Goal: Task Accomplishment & Management: Use online tool/utility

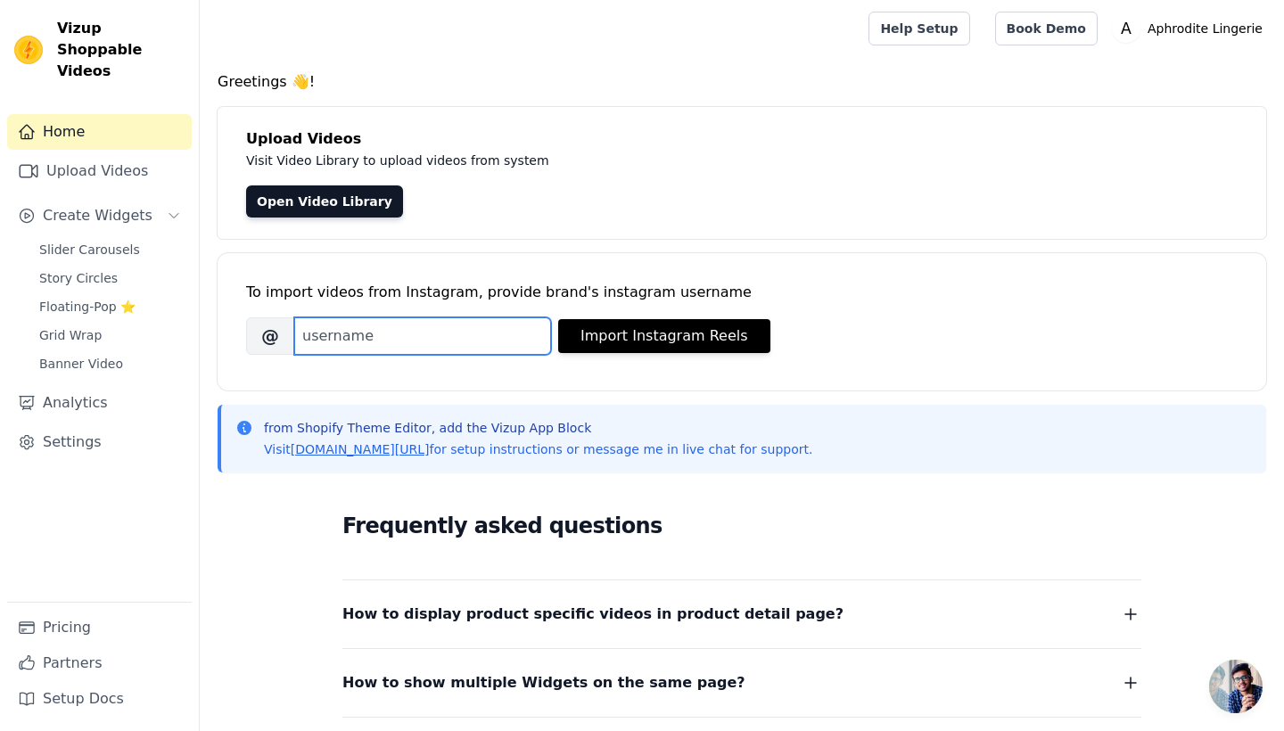
drag, startPoint x: 473, startPoint y: 335, endPoint x: 309, endPoint y: 339, distance: 163.3
type input "[DOMAIN_NAME]"
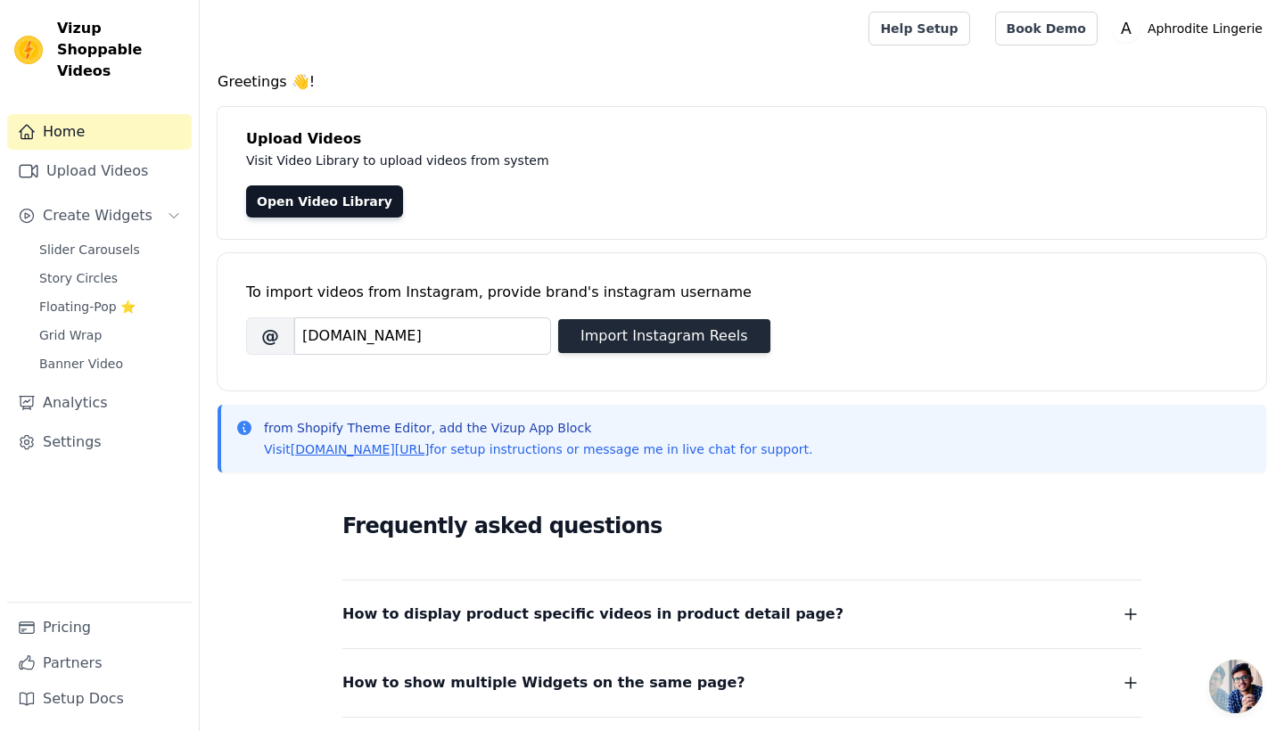
click at [673, 336] on button "Import Instagram Reels" at bounding box center [664, 336] width 212 height 34
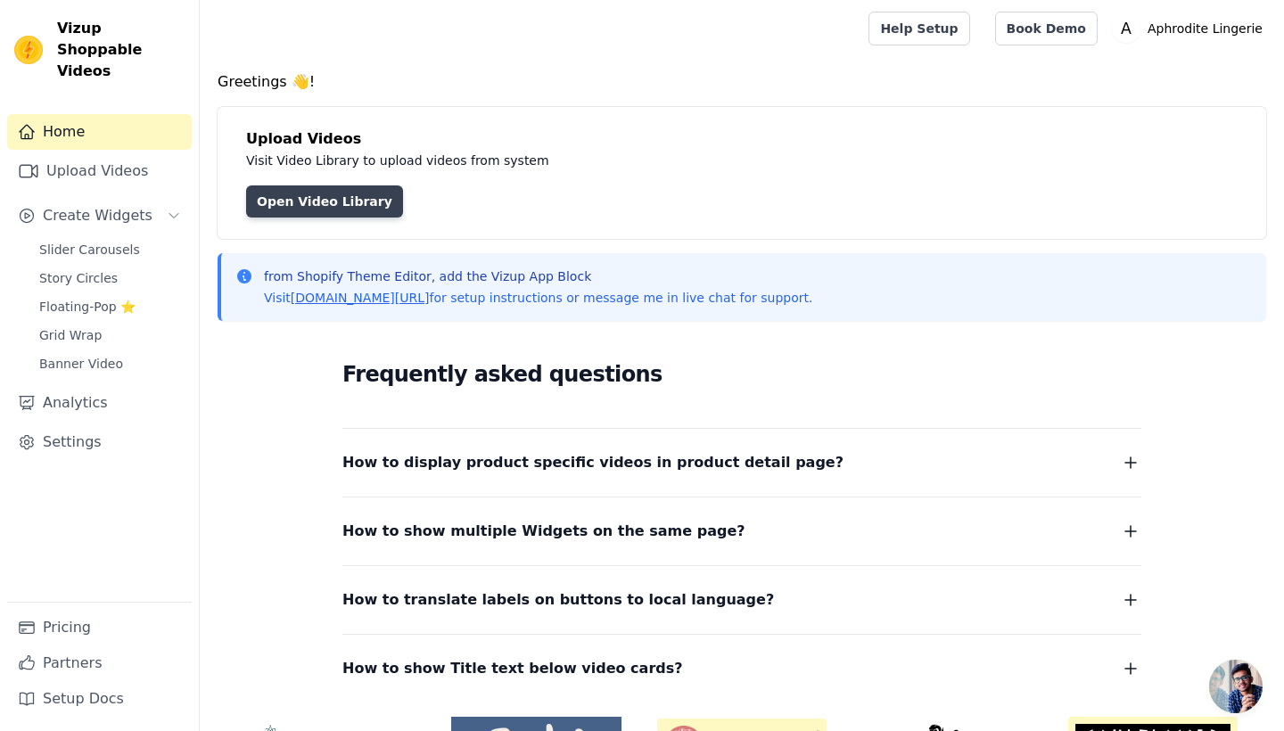
click at [338, 208] on link "Open Video Library" at bounding box center [324, 202] width 157 height 32
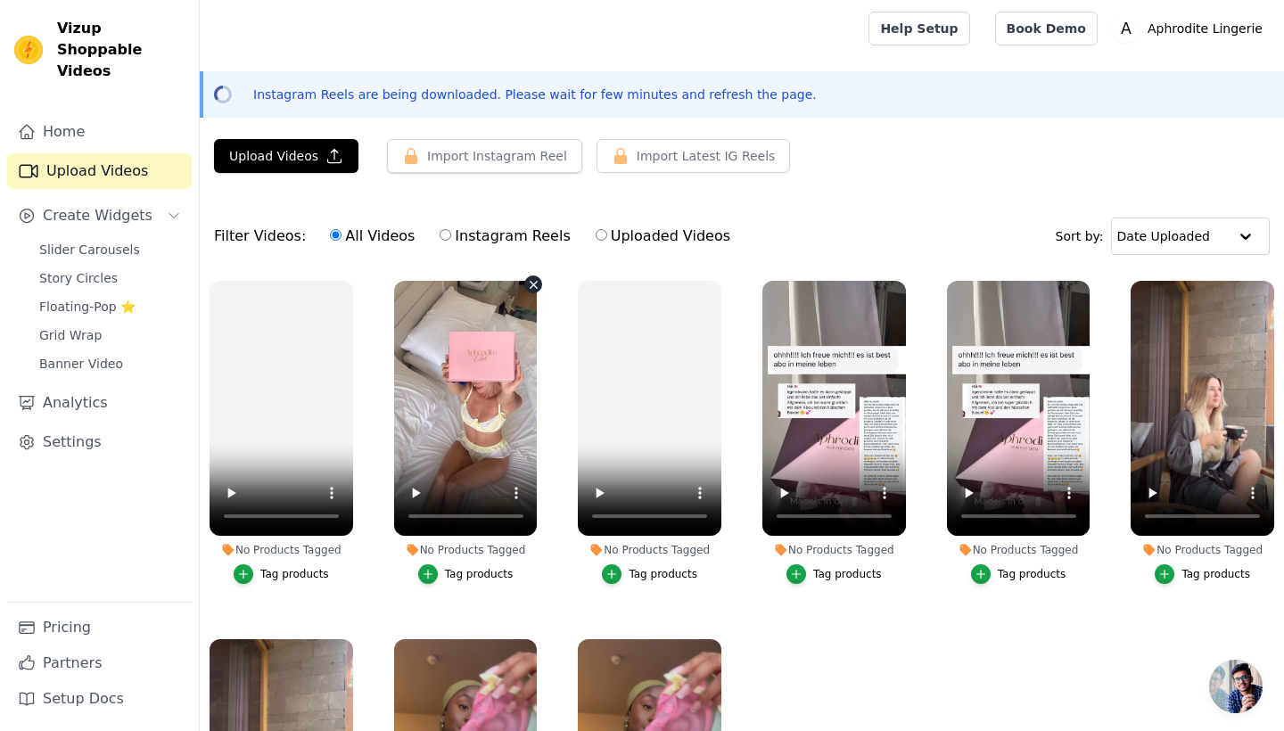
click at [474, 487] on video at bounding box center [466, 408] width 144 height 255
click at [430, 573] on icon "button" at bounding box center [428, 574] width 12 height 12
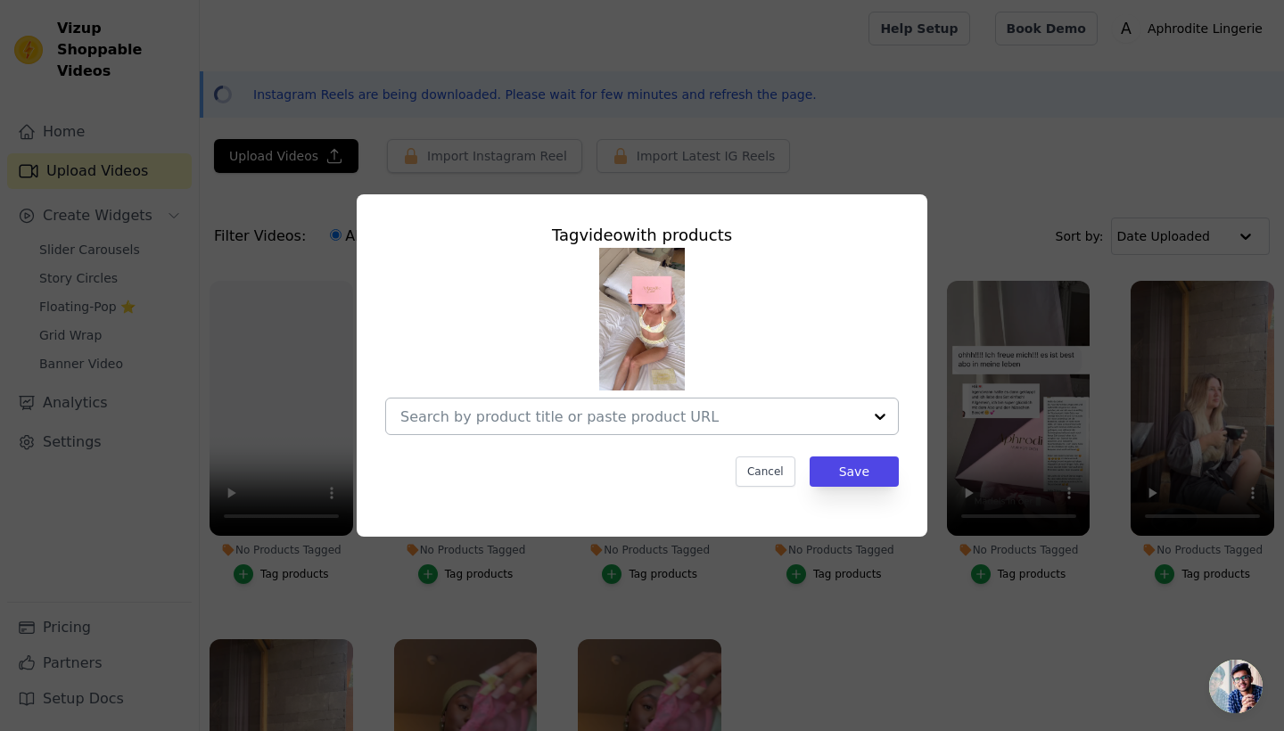
click at [875, 423] on div at bounding box center [880, 417] width 36 height 36
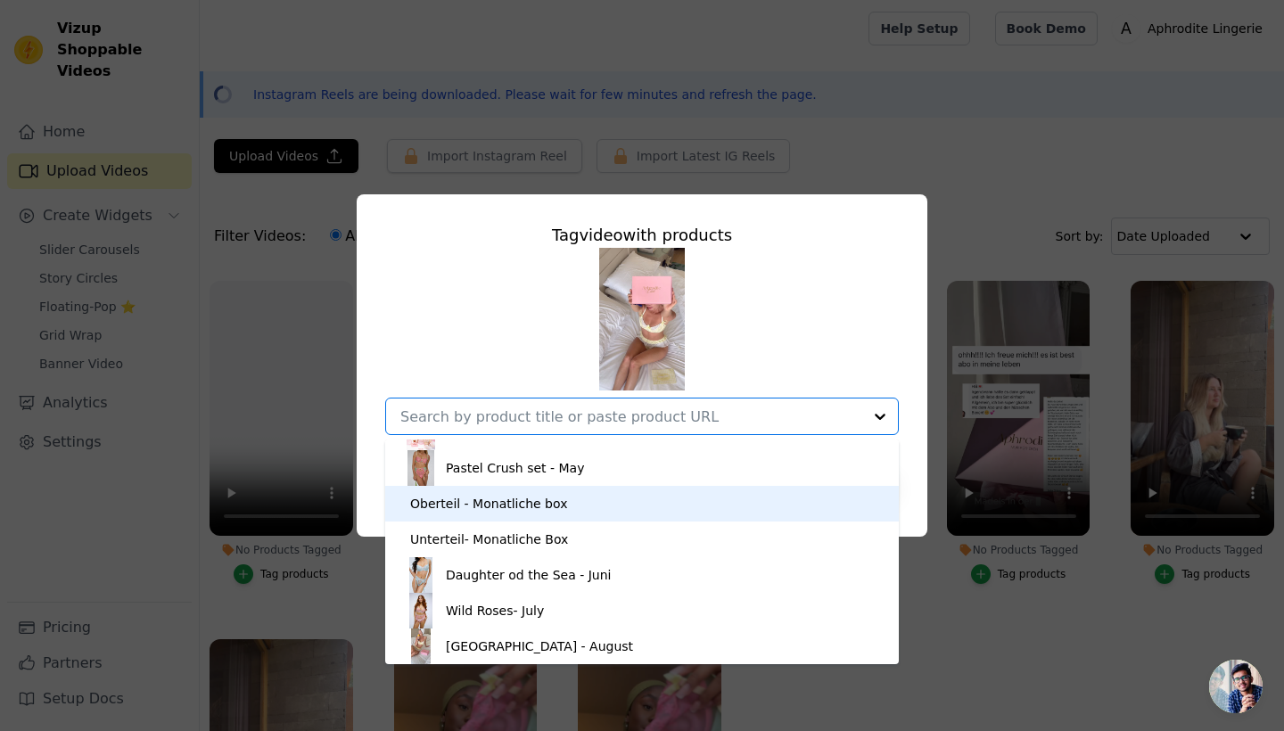
scroll to position [596, 0]
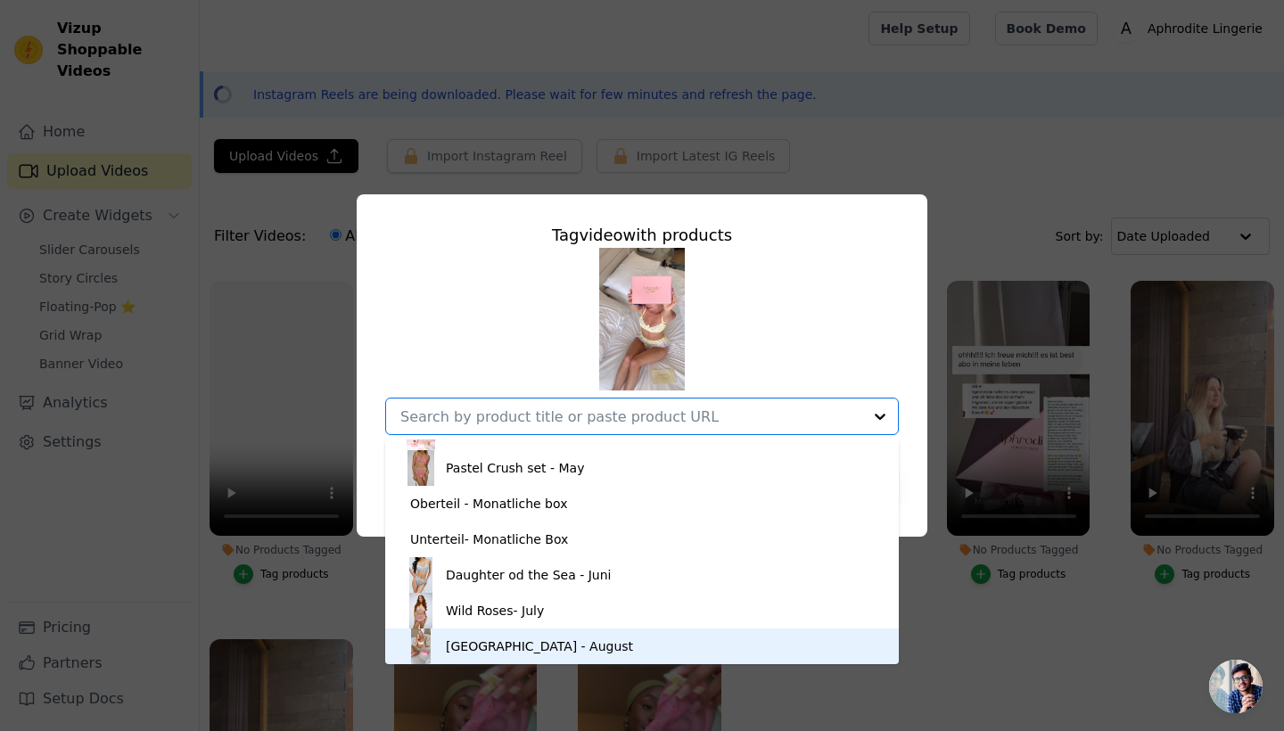
click at [574, 648] on div "Lemon Valley - August" at bounding box center [539, 647] width 187 height 18
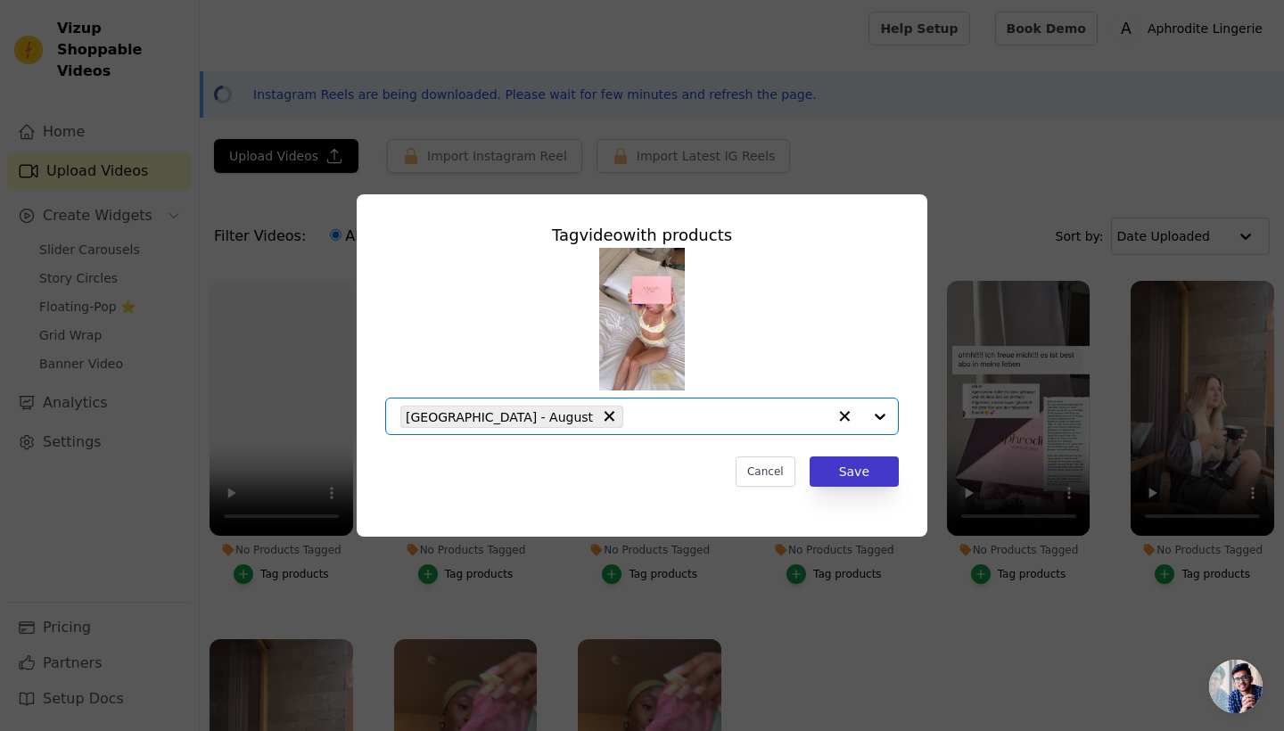
click at [862, 478] on button "Save" at bounding box center [854, 472] width 89 height 30
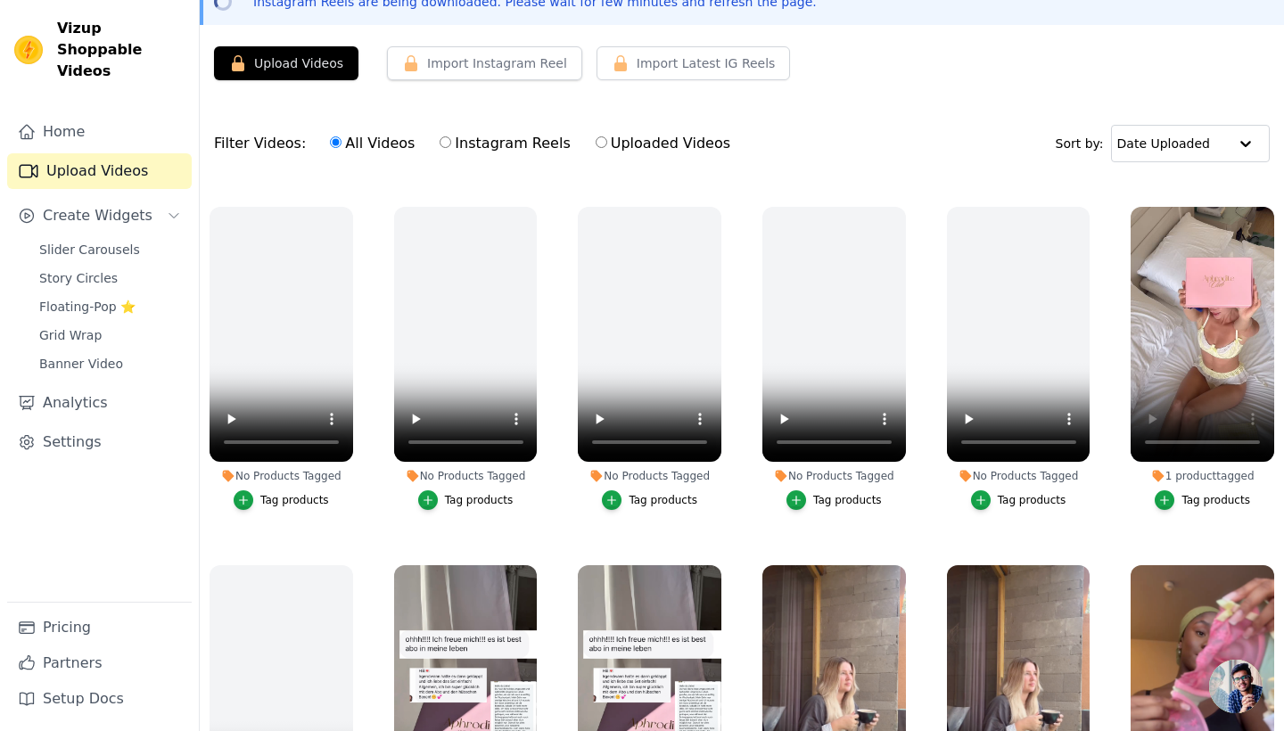
scroll to position [617, 0]
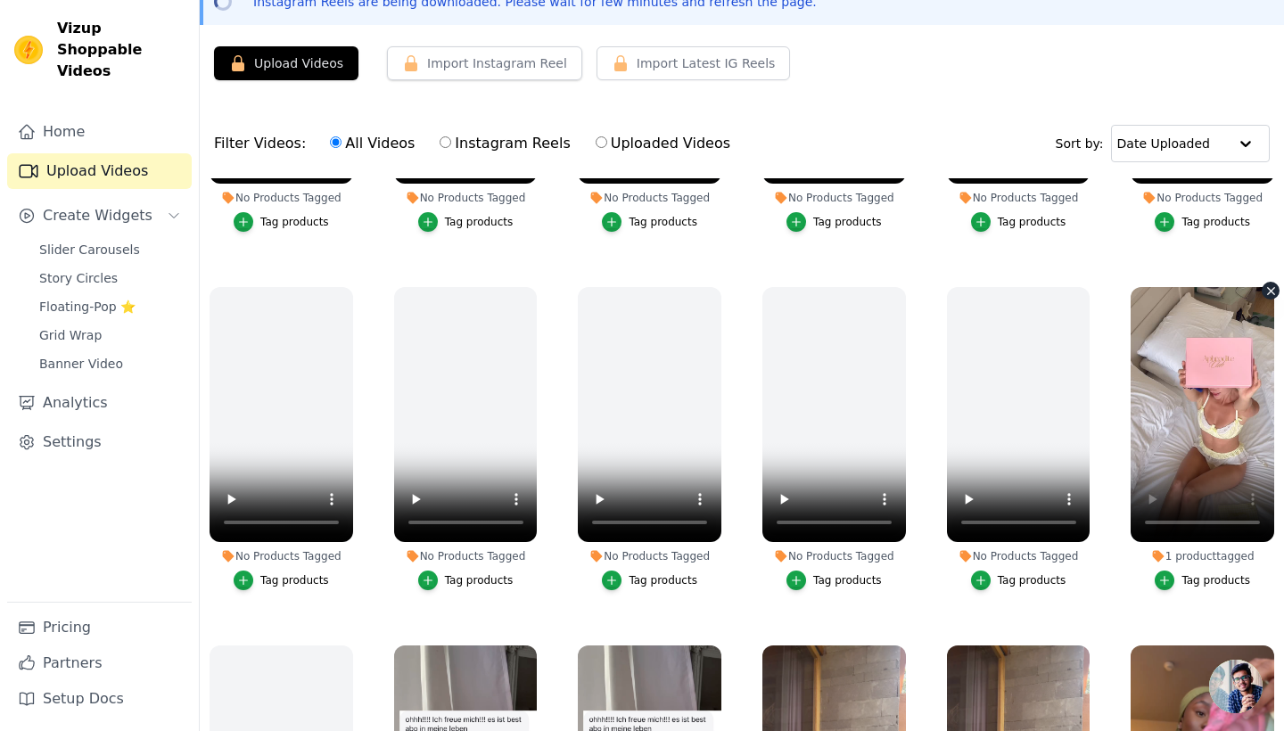
click at [1210, 465] on video at bounding box center [1203, 414] width 144 height 255
click at [1150, 521] on video at bounding box center [1203, 414] width 144 height 255
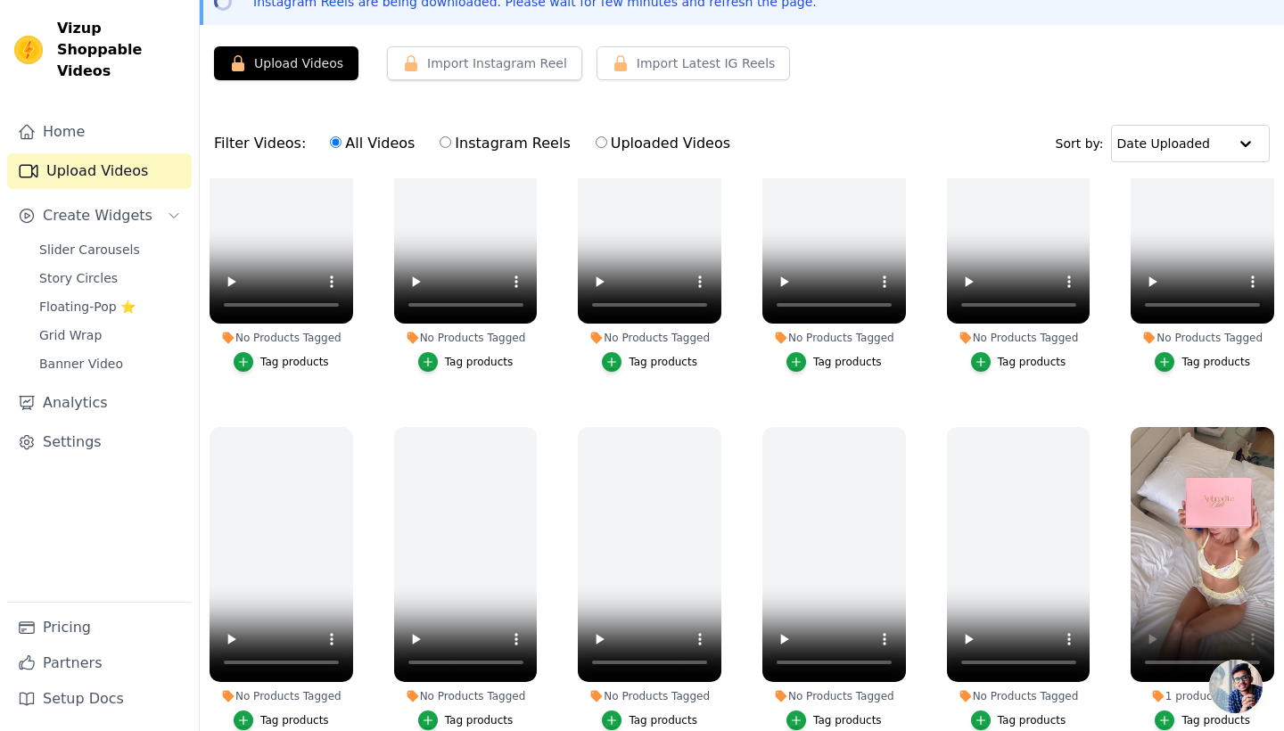
scroll to position [478, 0]
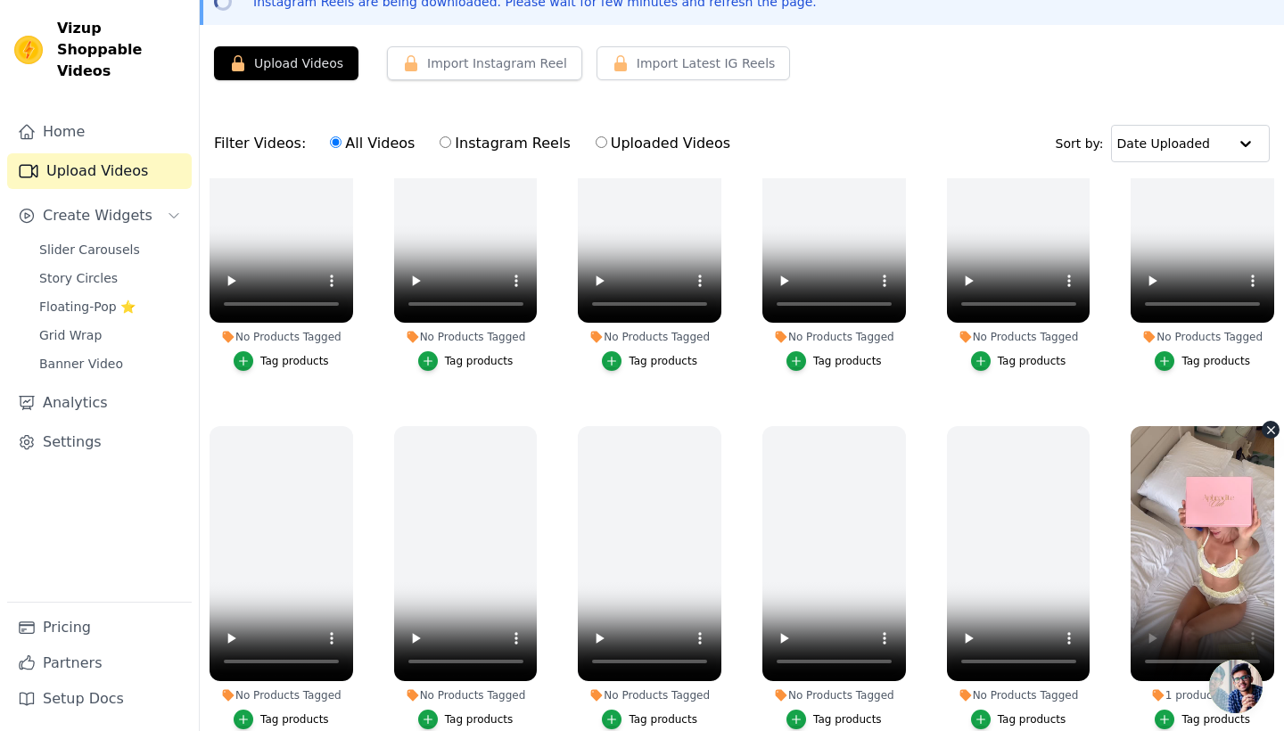
click at [1194, 505] on video at bounding box center [1203, 553] width 144 height 255
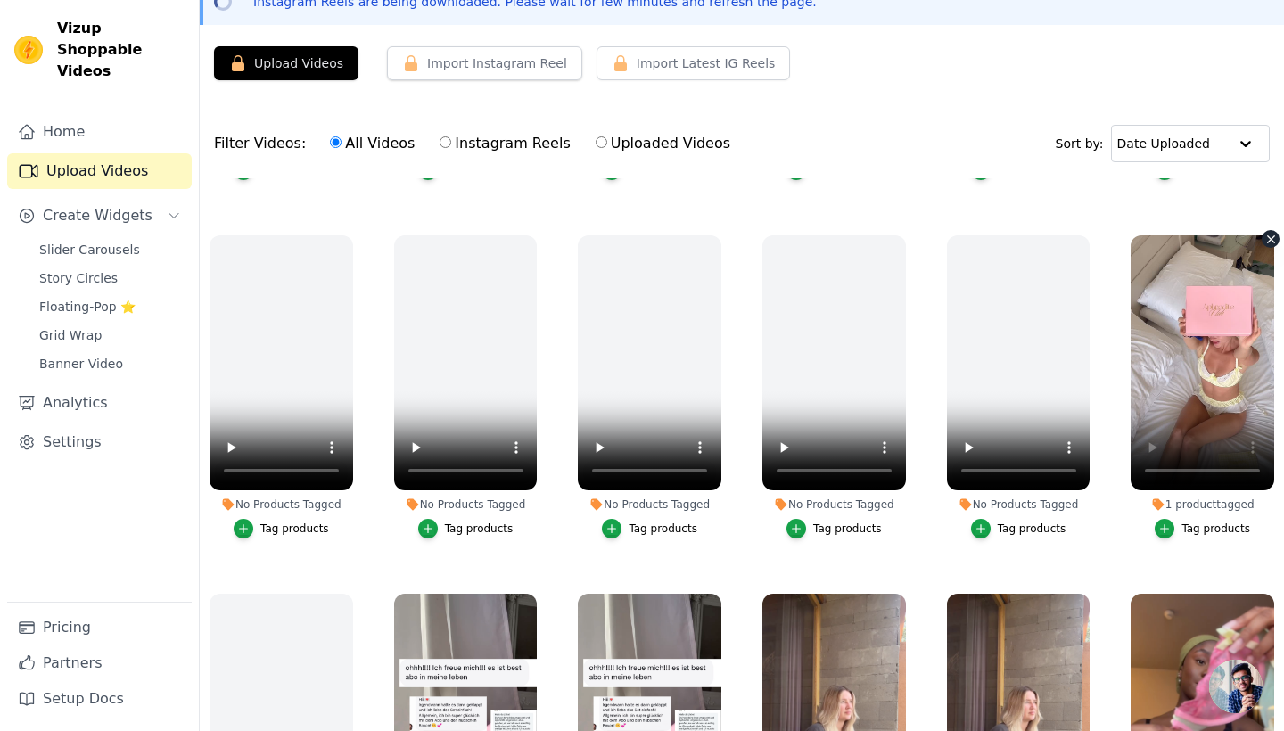
scroll to position [681, 0]
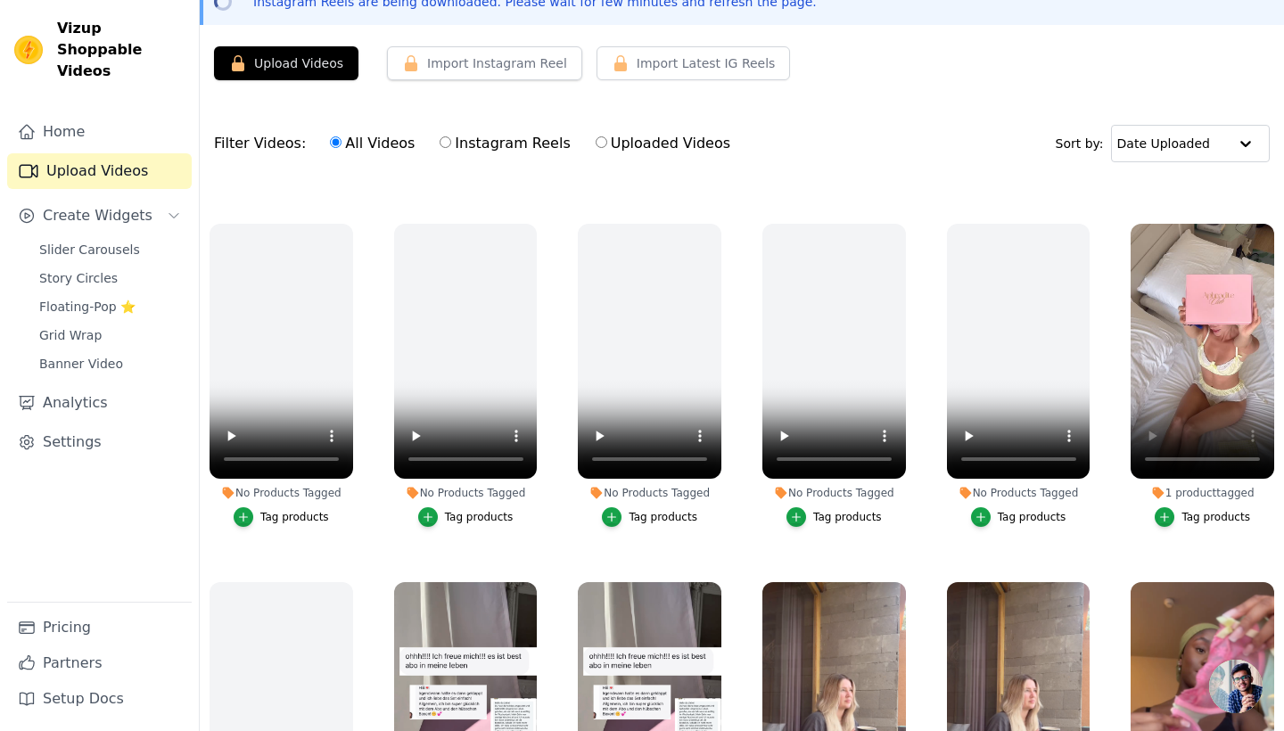
click at [1194, 486] on div "1 product tagged" at bounding box center [1203, 493] width 144 height 14
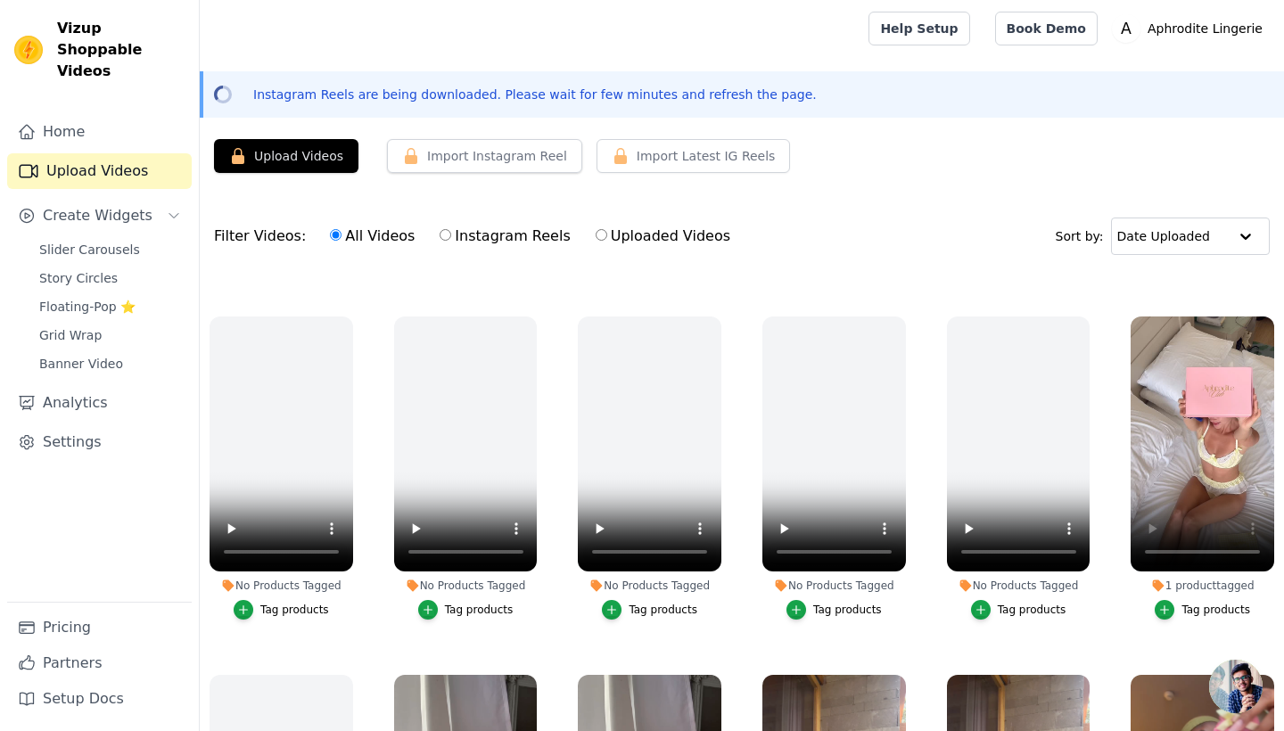
scroll to position [0, 0]
click at [94, 385] on link "Analytics" at bounding box center [99, 403] width 185 height 36
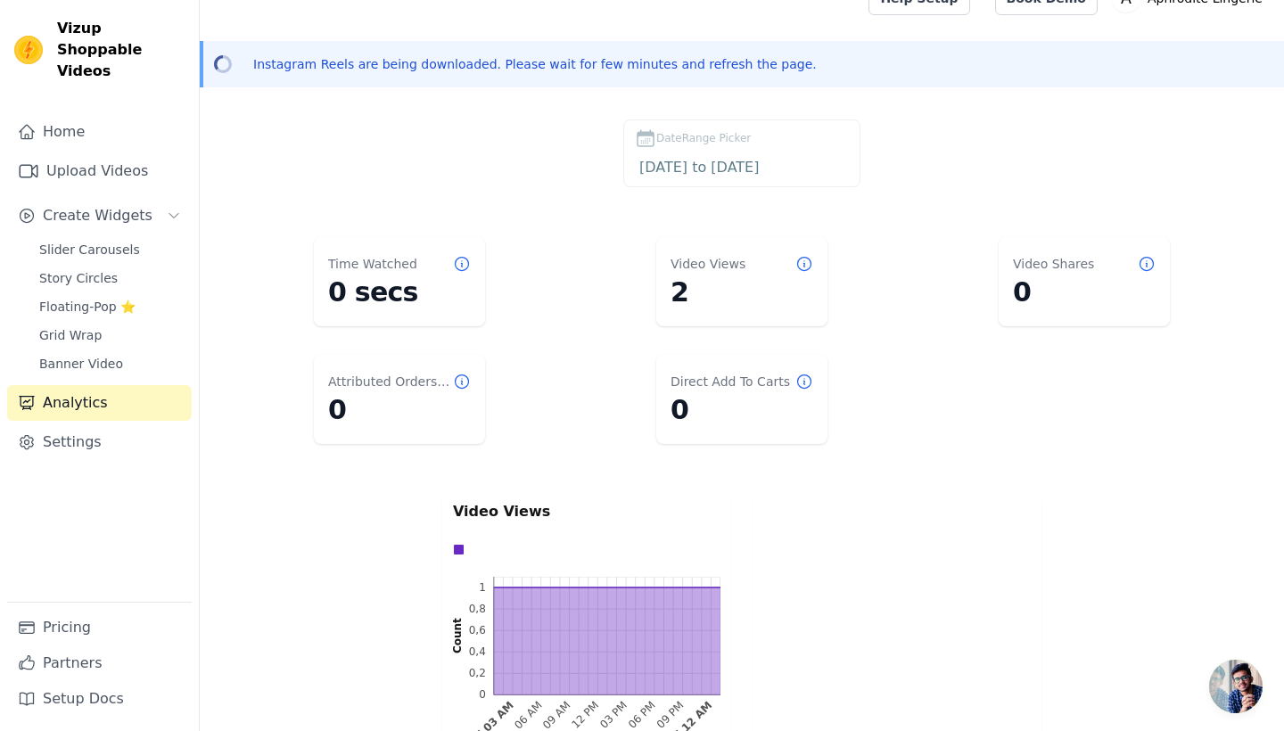
scroll to position [29, 0]
click at [85, 269] on span "Story Circles" at bounding box center [78, 278] width 78 height 18
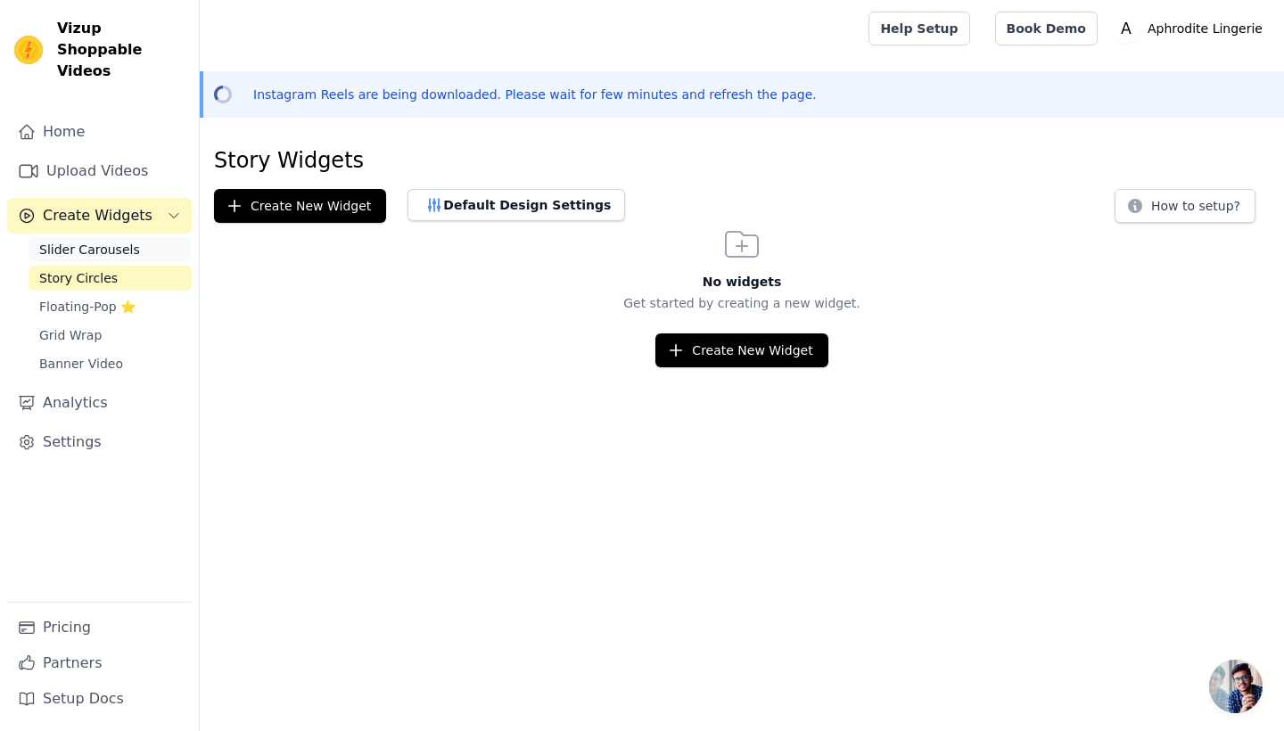
click at [95, 241] on span "Slider Carousels" at bounding box center [89, 250] width 101 height 18
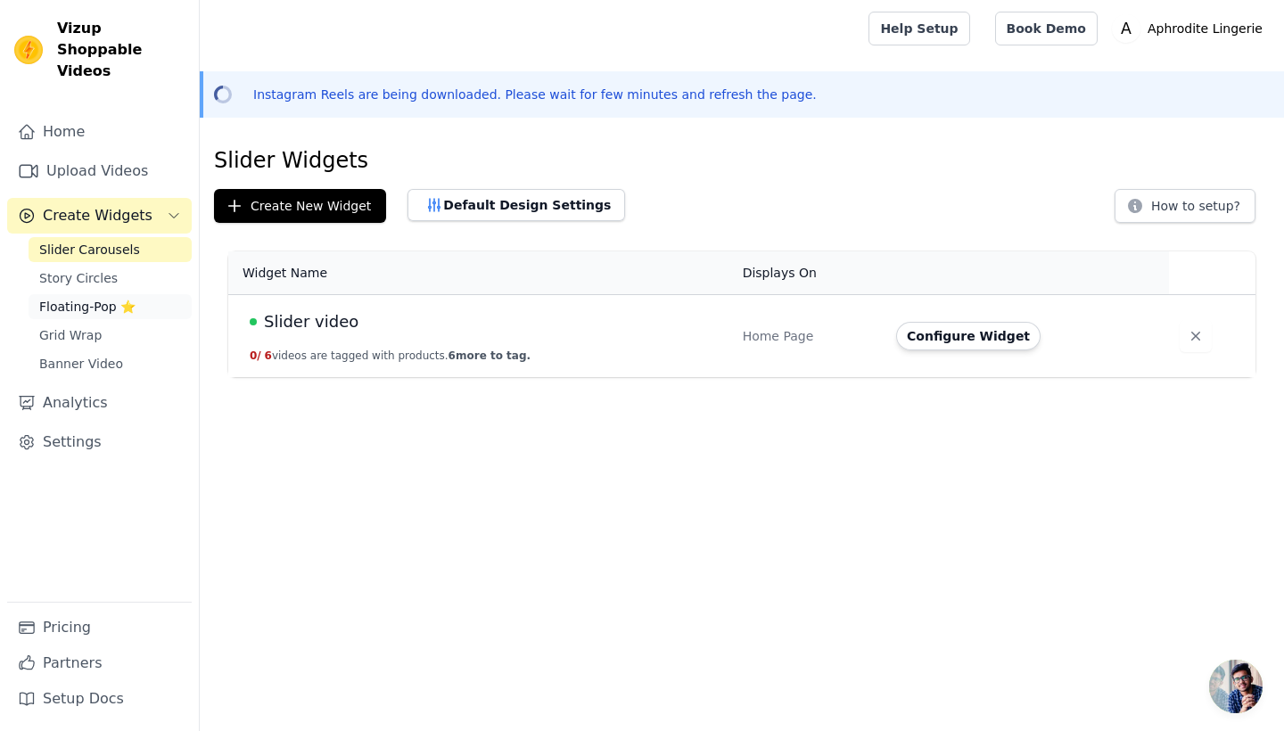
click at [97, 298] on span "Floating-Pop ⭐" at bounding box center [87, 307] width 96 height 18
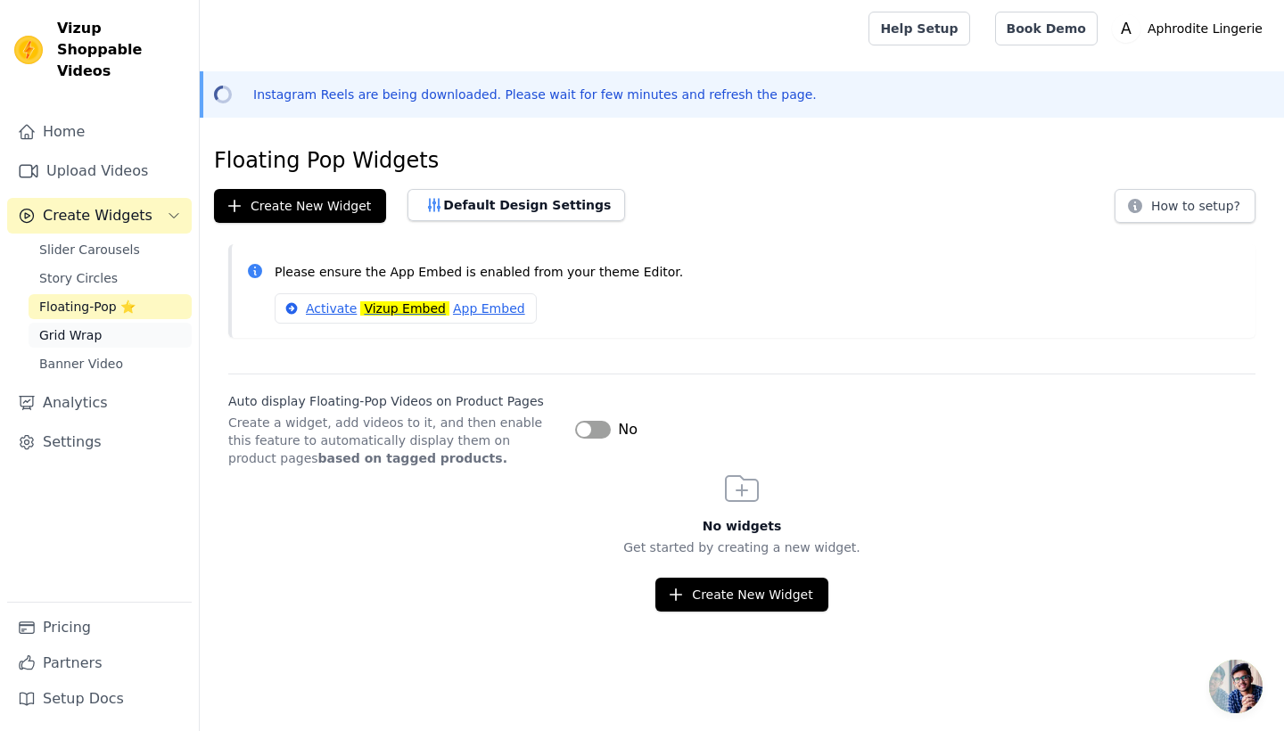
click at [88, 326] on span "Grid Wrap" at bounding box center [70, 335] width 62 height 18
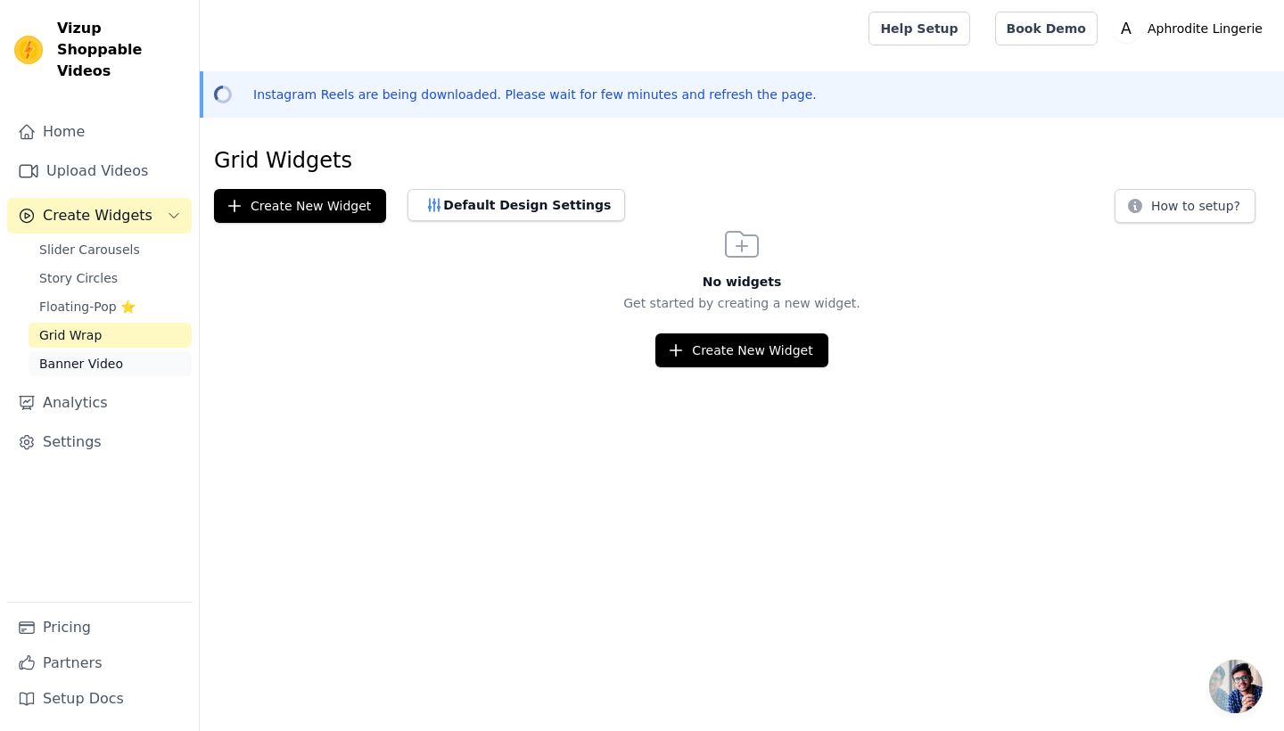
click at [84, 355] on span "Banner Video" at bounding box center [81, 364] width 84 height 18
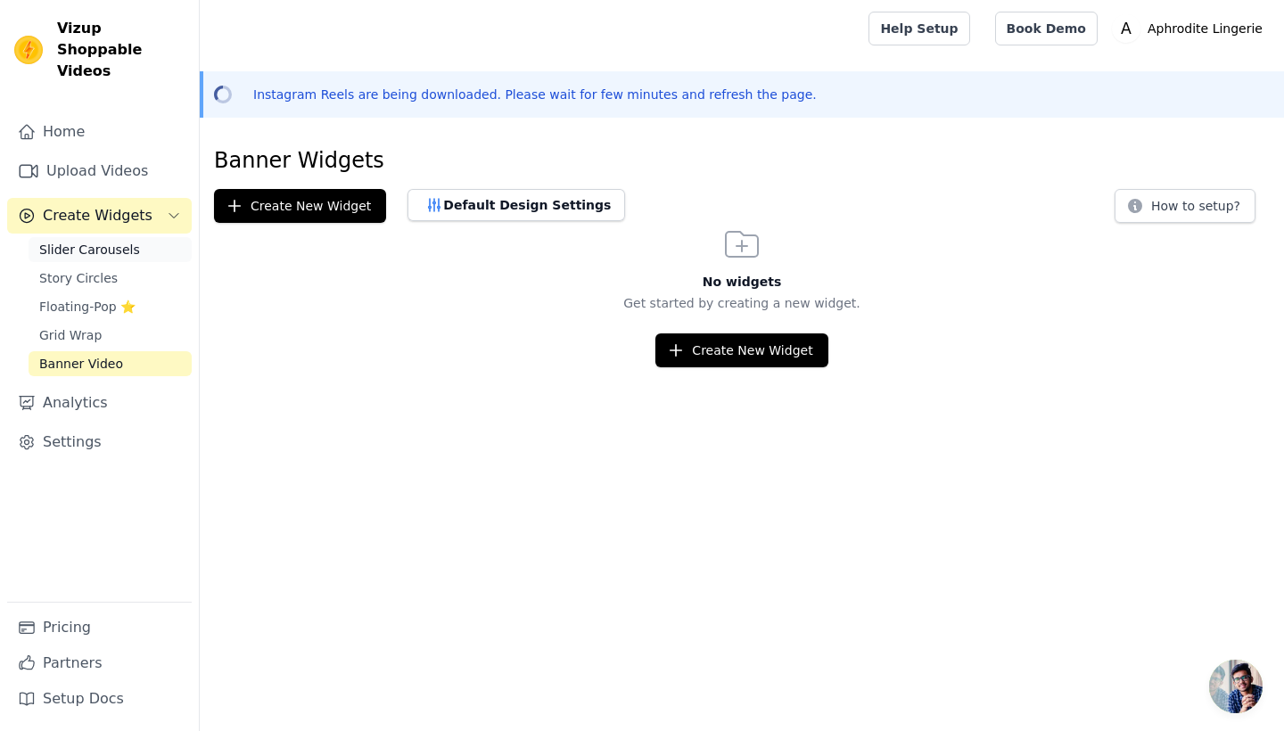
click at [88, 237] on link "Slider Carousels" at bounding box center [110, 249] width 163 height 25
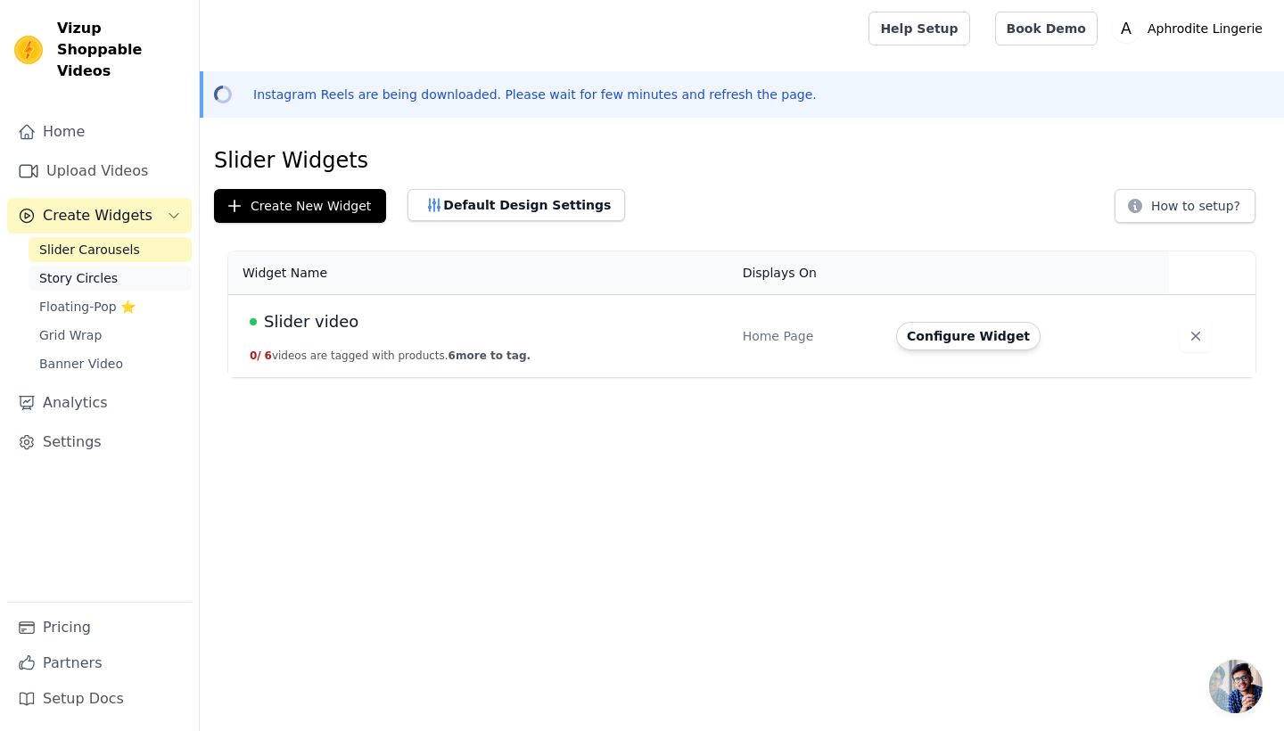
click at [87, 269] on span "Story Circles" at bounding box center [78, 278] width 78 height 18
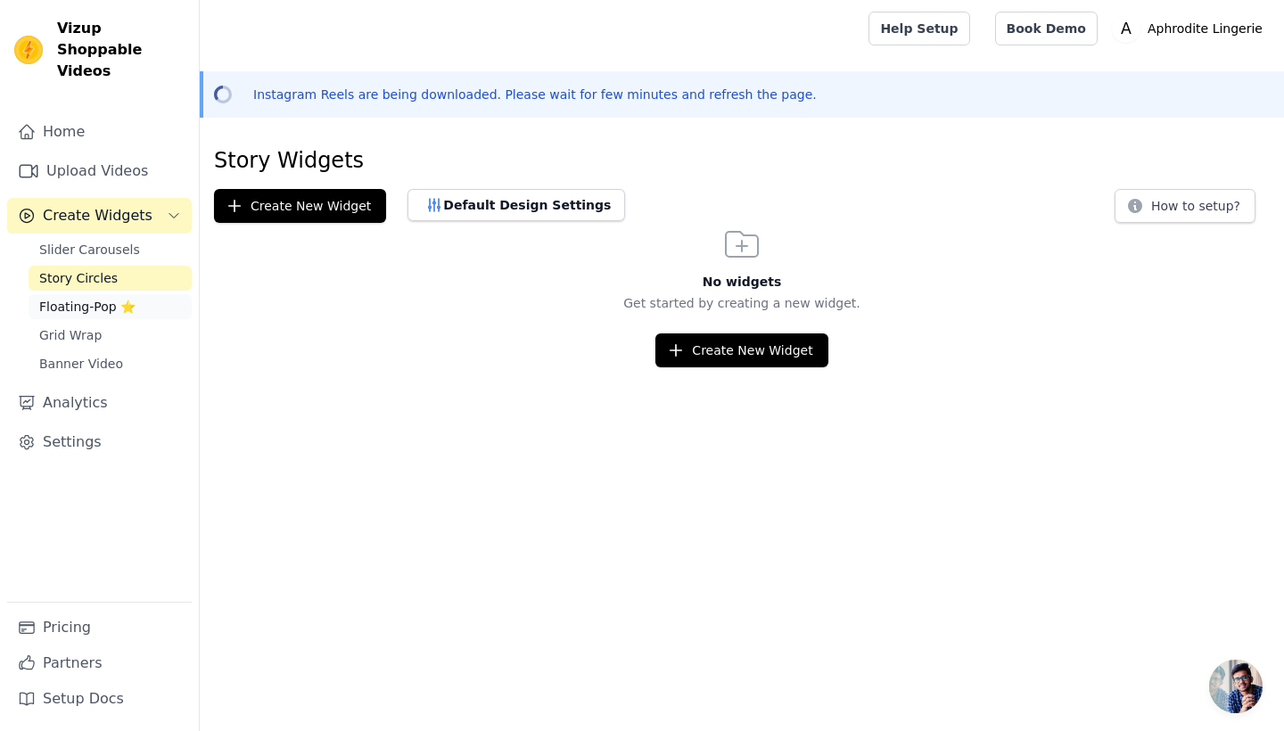
click at [81, 298] on span "Floating-Pop ⭐" at bounding box center [87, 307] width 96 height 18
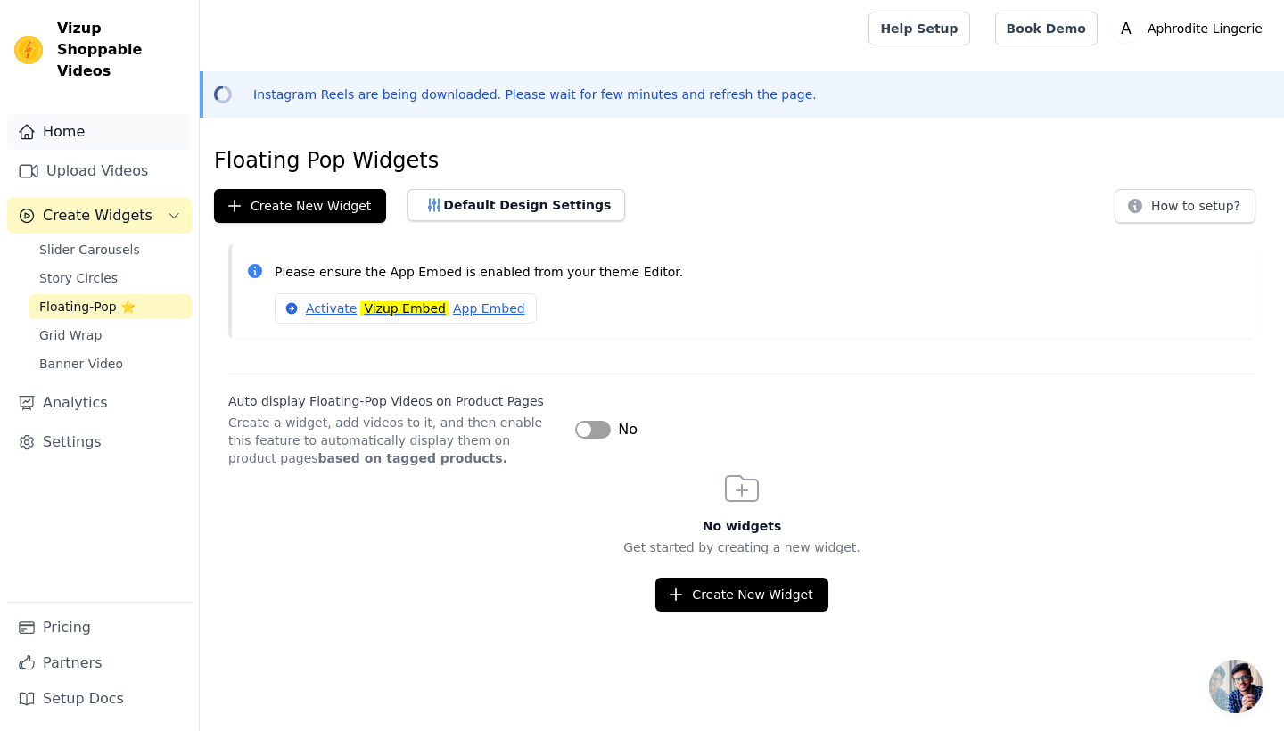
click at [52, 117] on link "Home" at bounding box center [99, 132] width 185 height 36
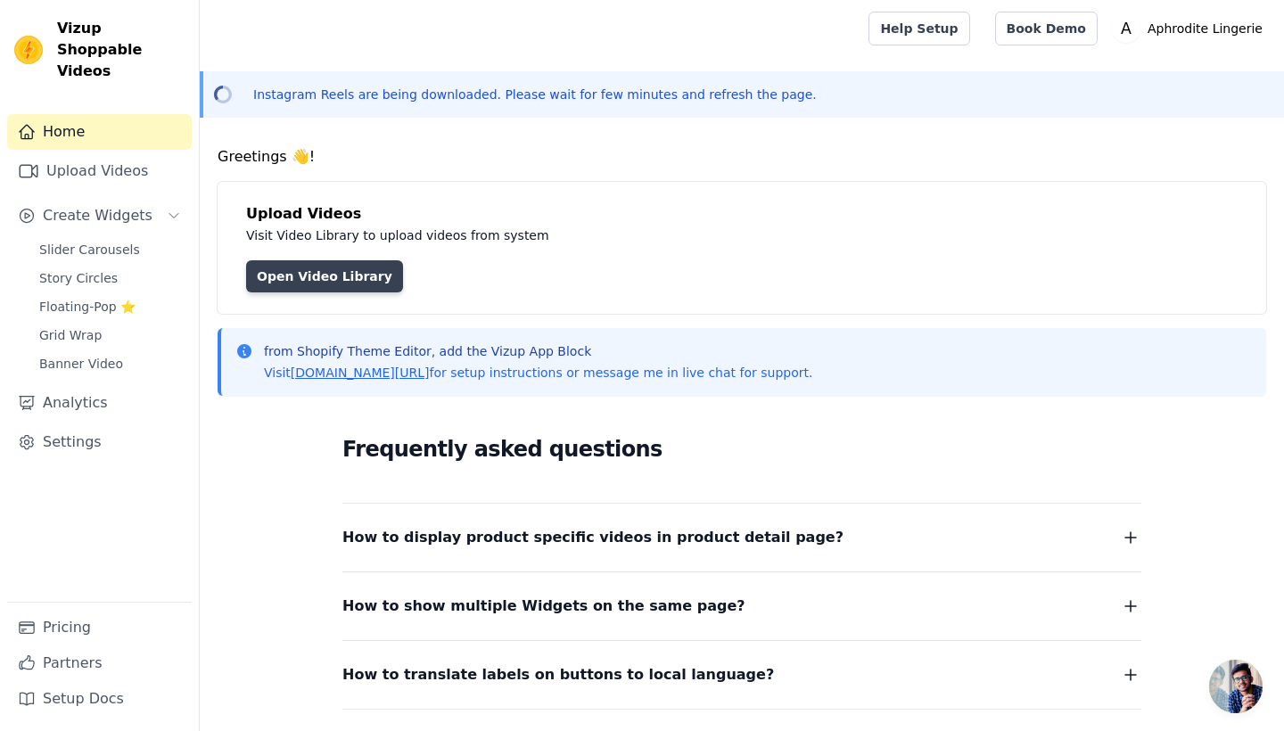
click at [319, 274] on link "Open Video Library" at bounding box center [324, 276] width 157 height 32
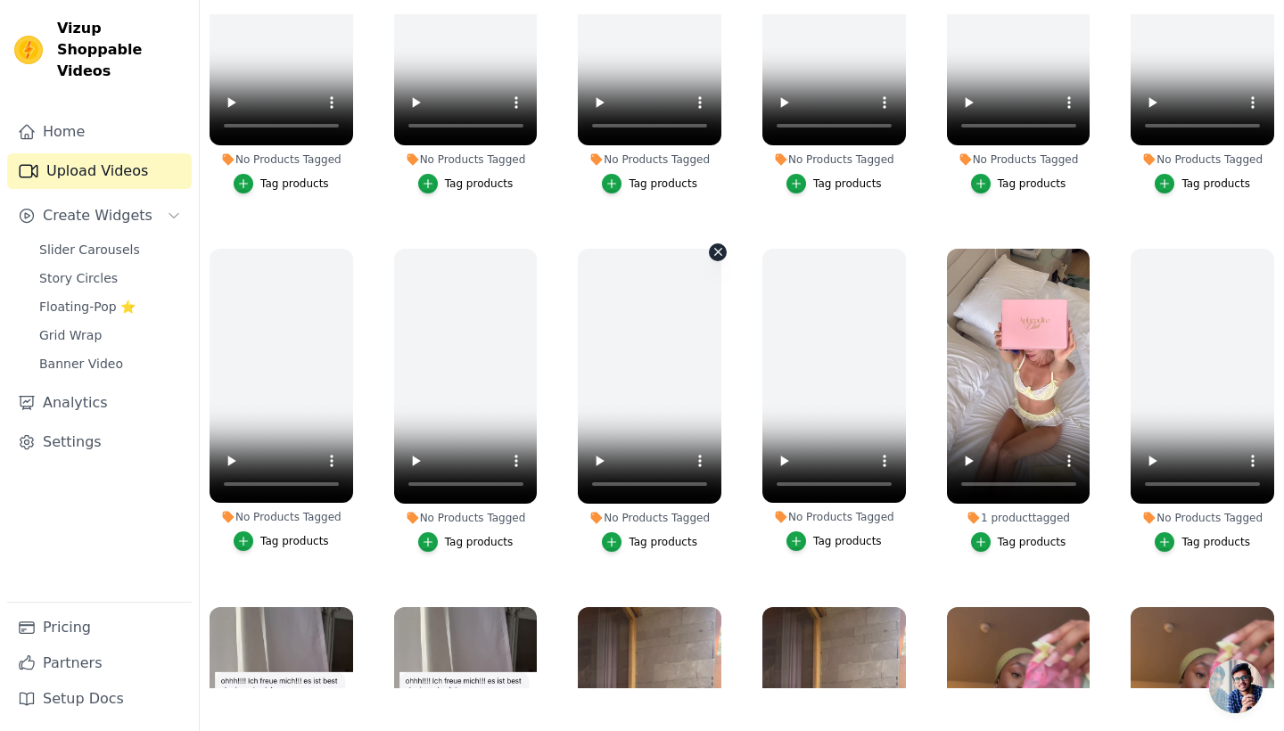
scroll to position [902, 0]
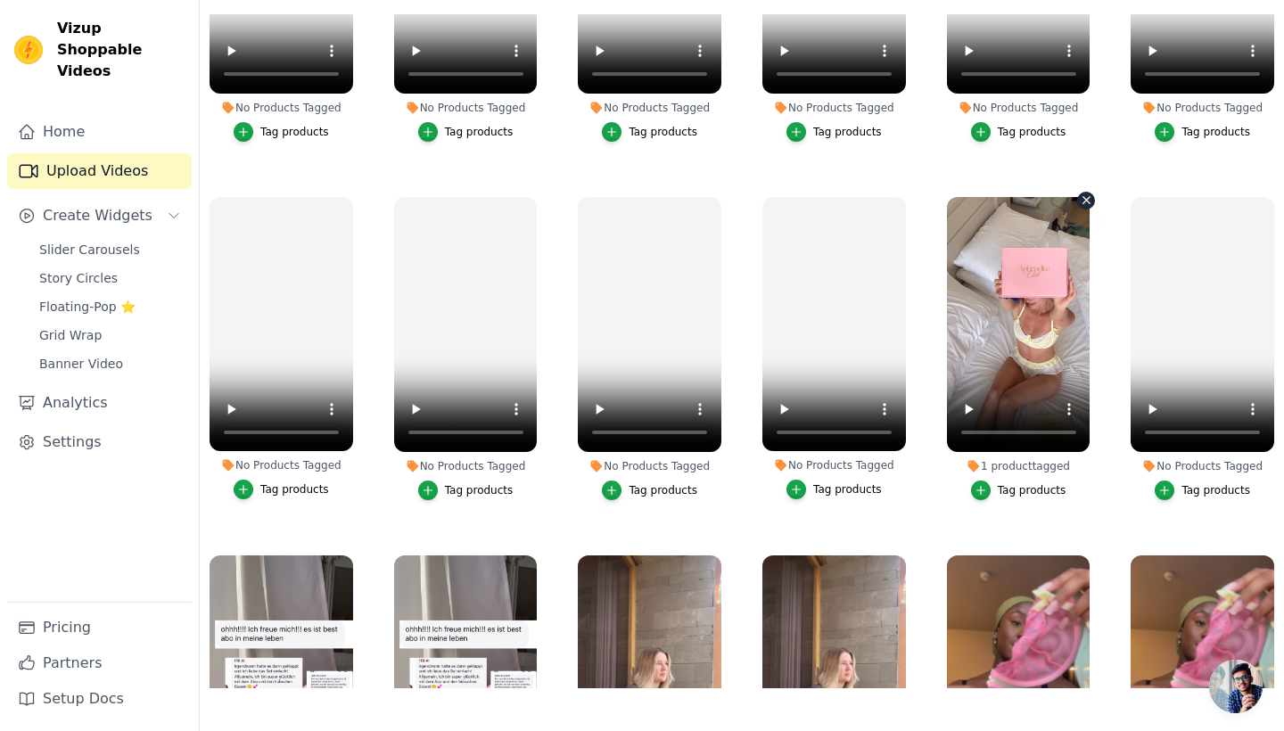
click at [1049, 260] on video at bounding box center [1019, 324] width 144 height 255
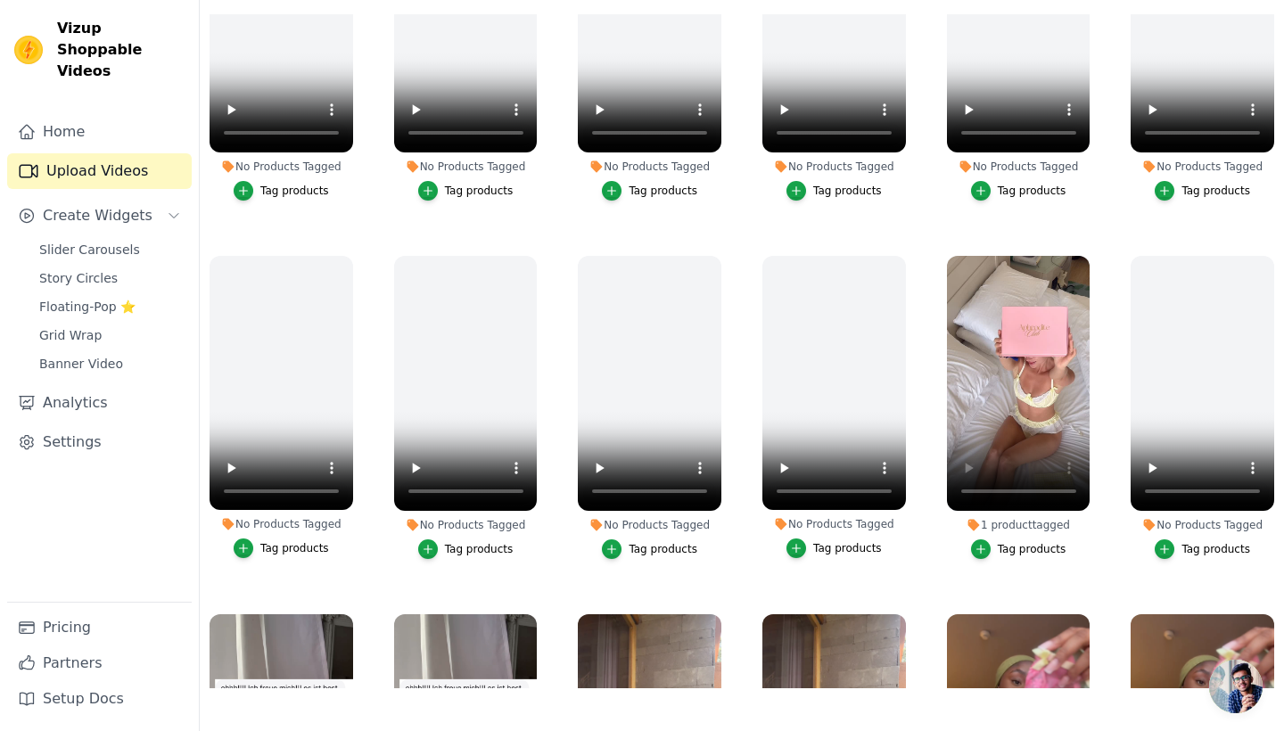
scroll to position [844, 0]
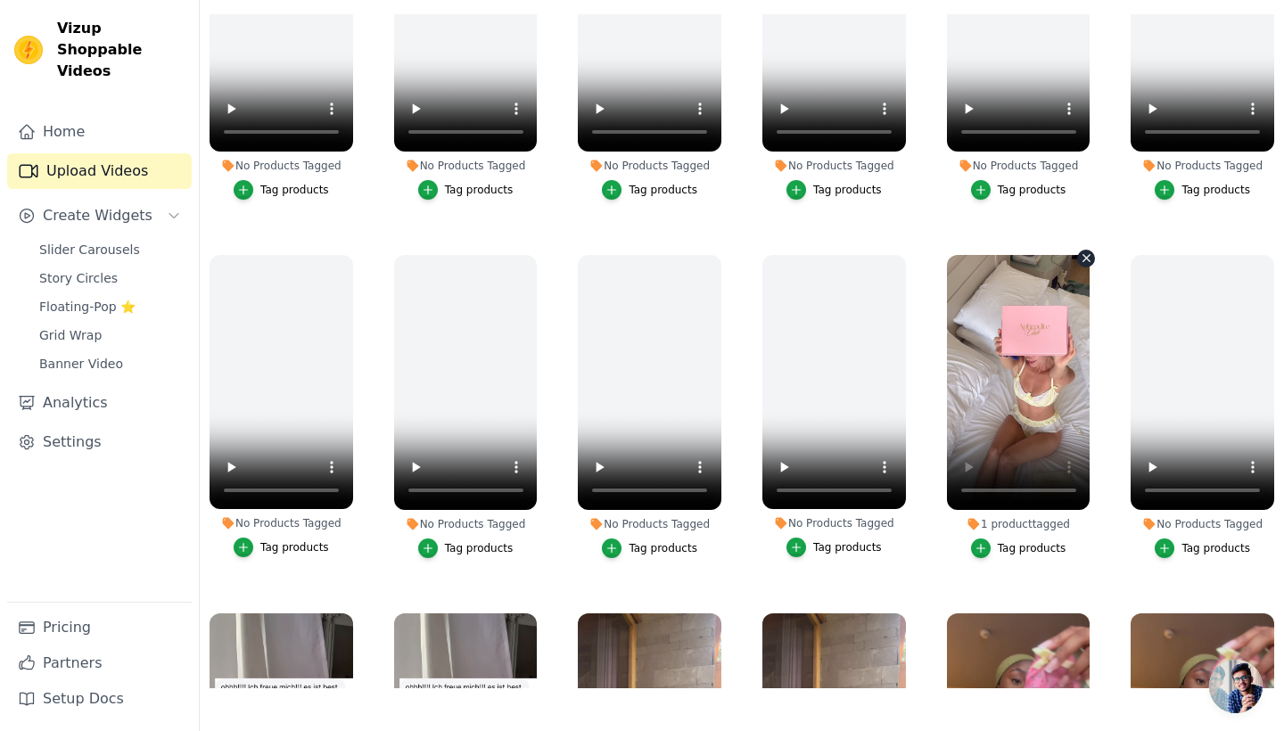
click at [977, 269] on video at bounding box center [1019, 382] width 144 height 255
click at [1010, 419] on video at bounding box center [1019, 382] width 144 height 255
click at [88, 298] on span "Floating-Pop ⭐" at bounding box center [87, 307] width 96 height 18
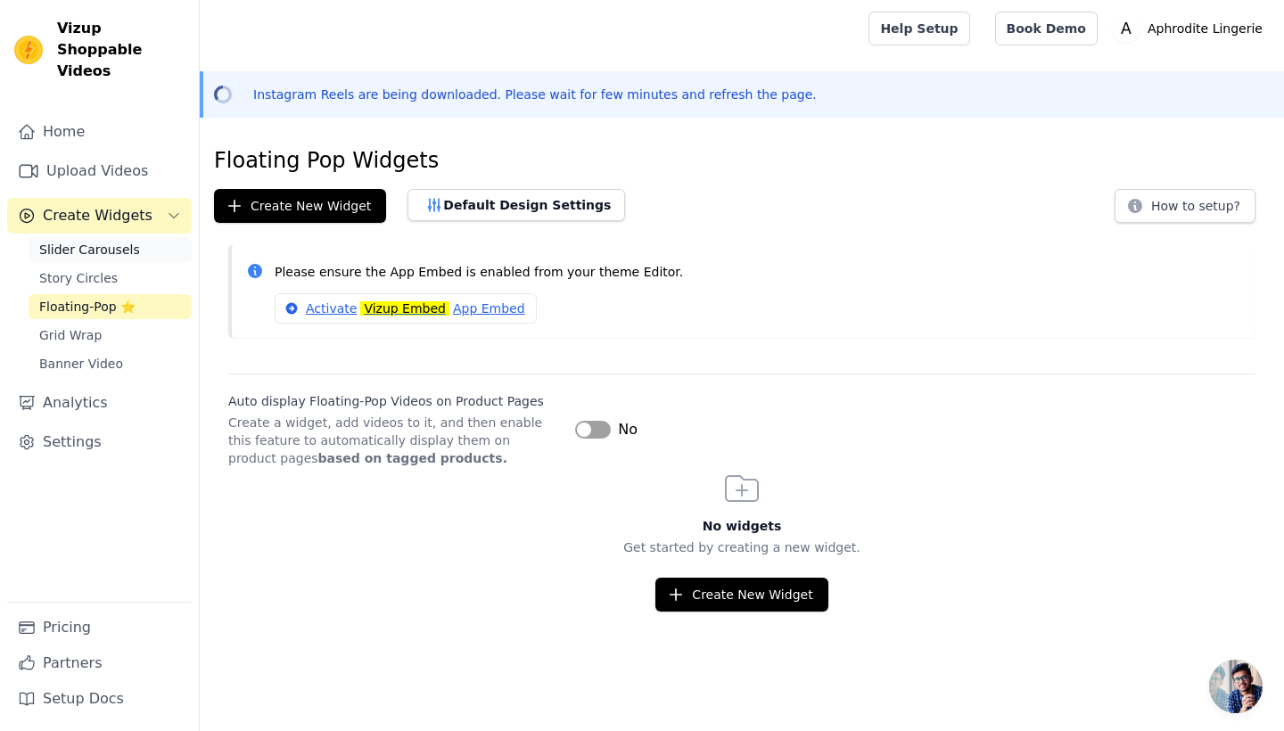
click at [145, 237] on link "Slider Carousels" at bounding box center [110, 249] width 163 height 25
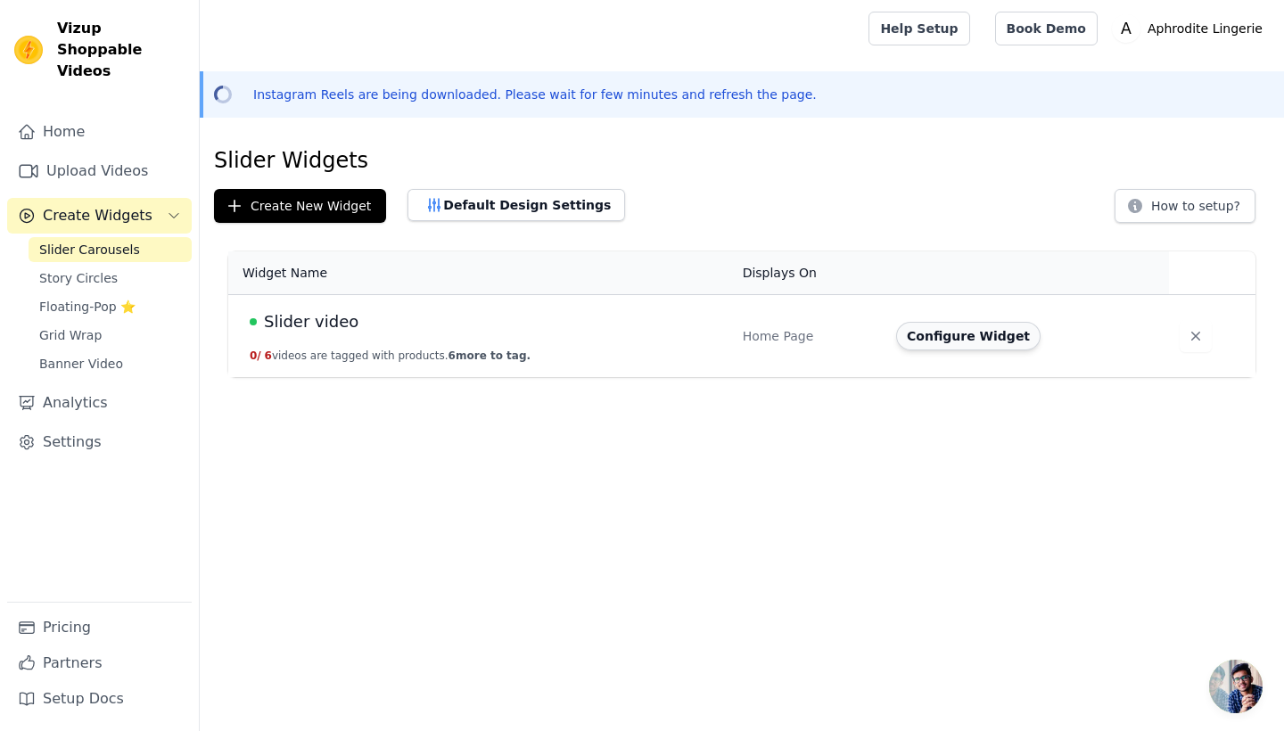
click at [984, 338] on button "Configure Widget" at bounding box center [968, 336] width 144 height 29
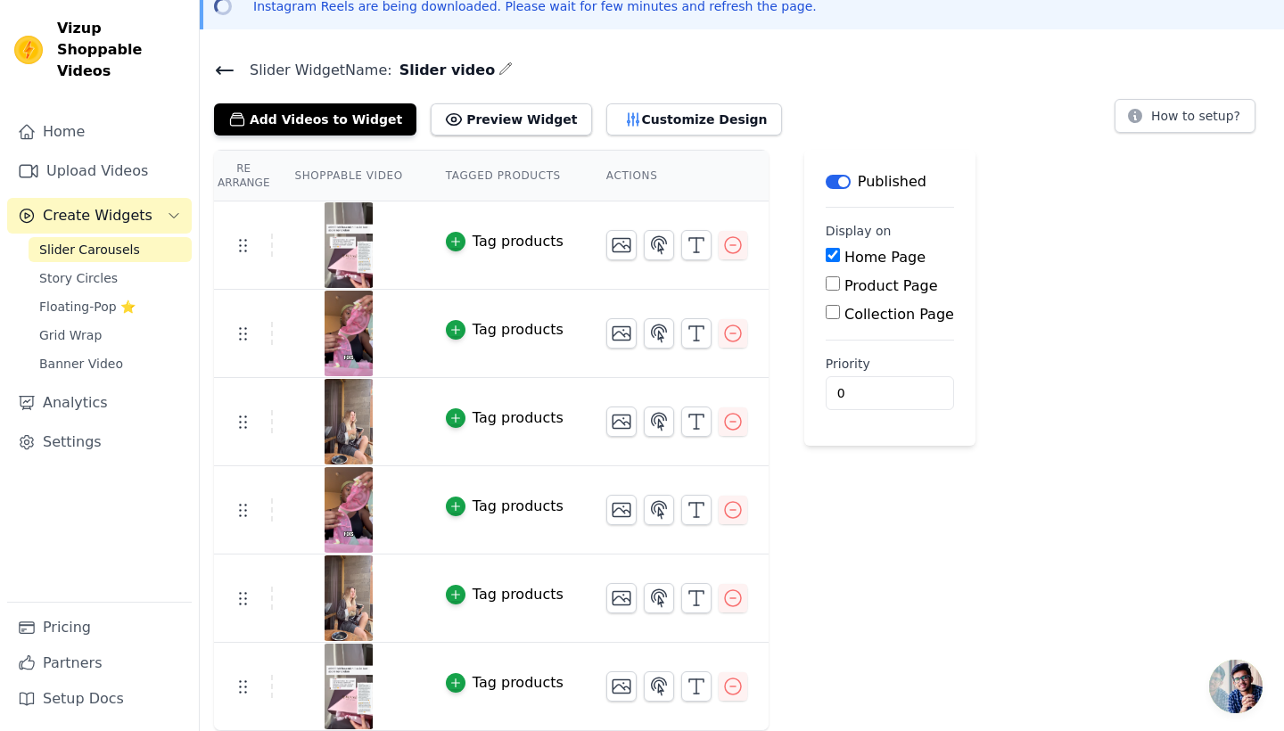
scroll to position [87, 0]
click at [730, 515] on icon "button" at bounding box center [732, 510] width 21 height 21
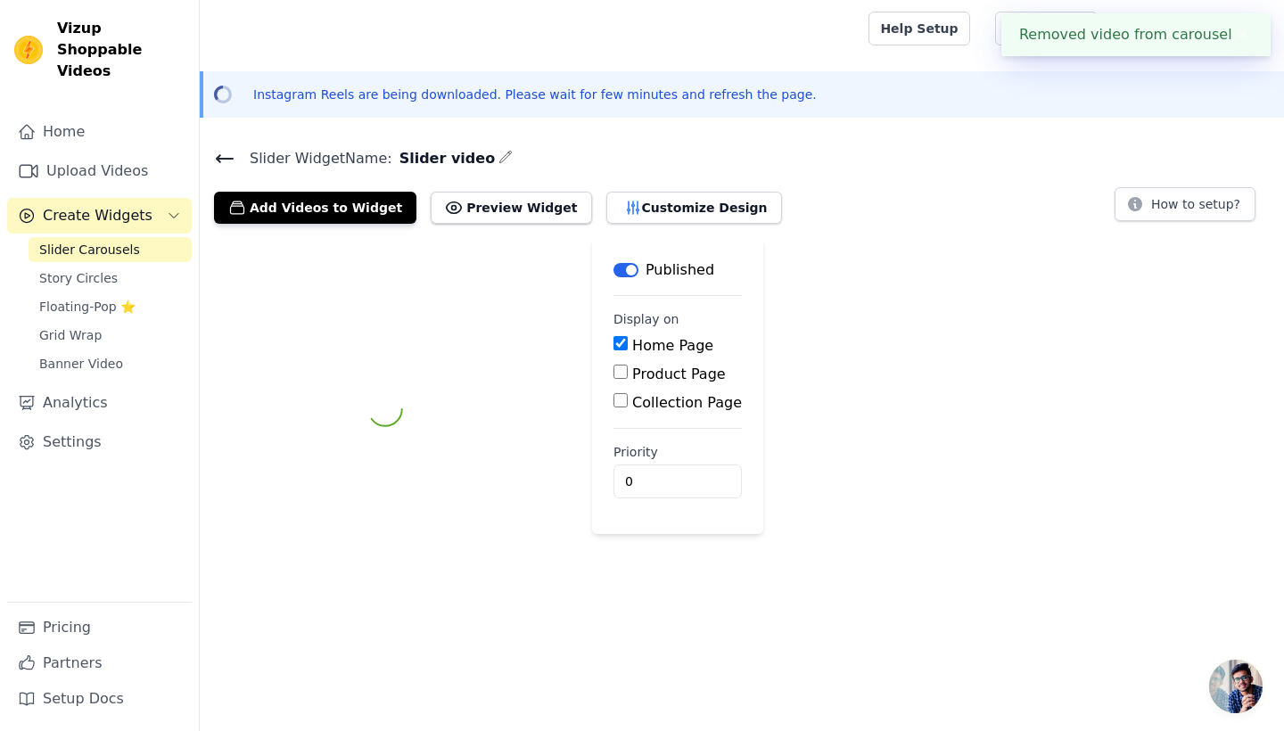
scroll to position [0, 0]
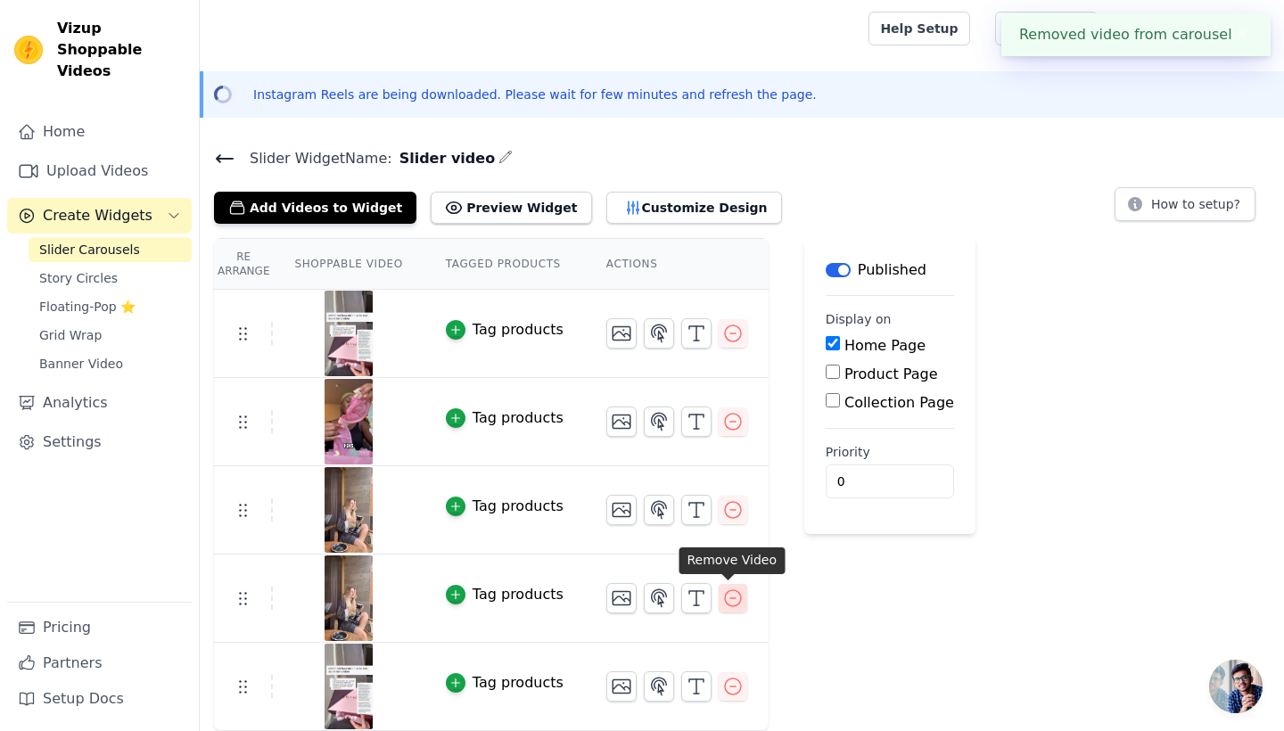
click at [735, 598] on icon "button" at bounding box center [732, 598] width 21 height 21
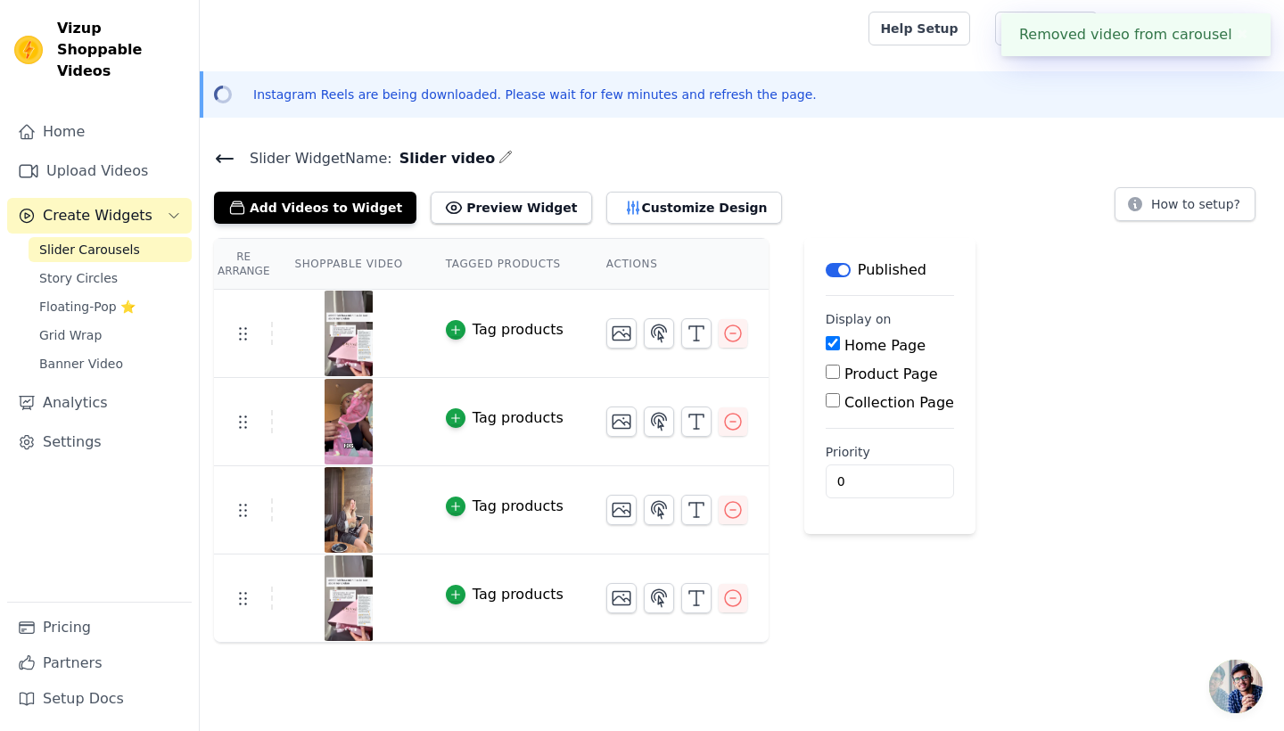
click at [735, 598] on icon "button" at bounding box center [732, 598] width 21 height 21
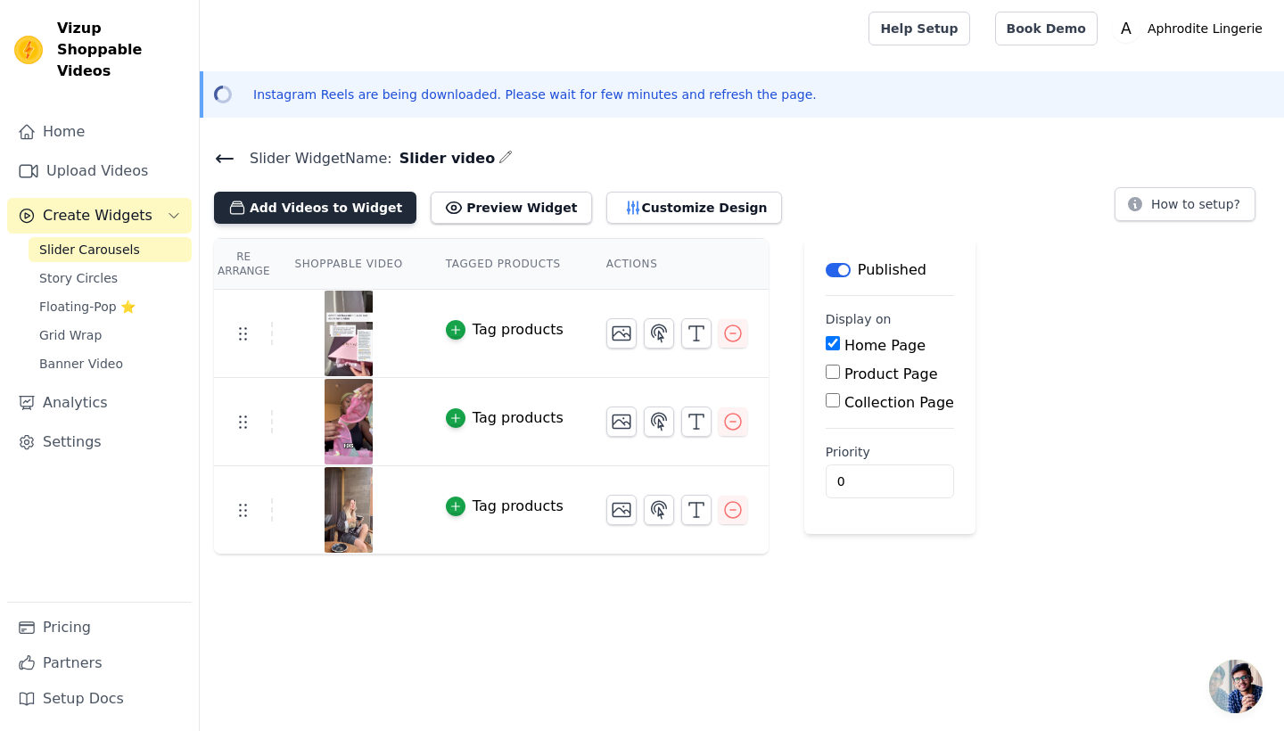
click at [318, 210] on button "Add Videos to Widget" at bounding box center [315, 208] width 202 height 32
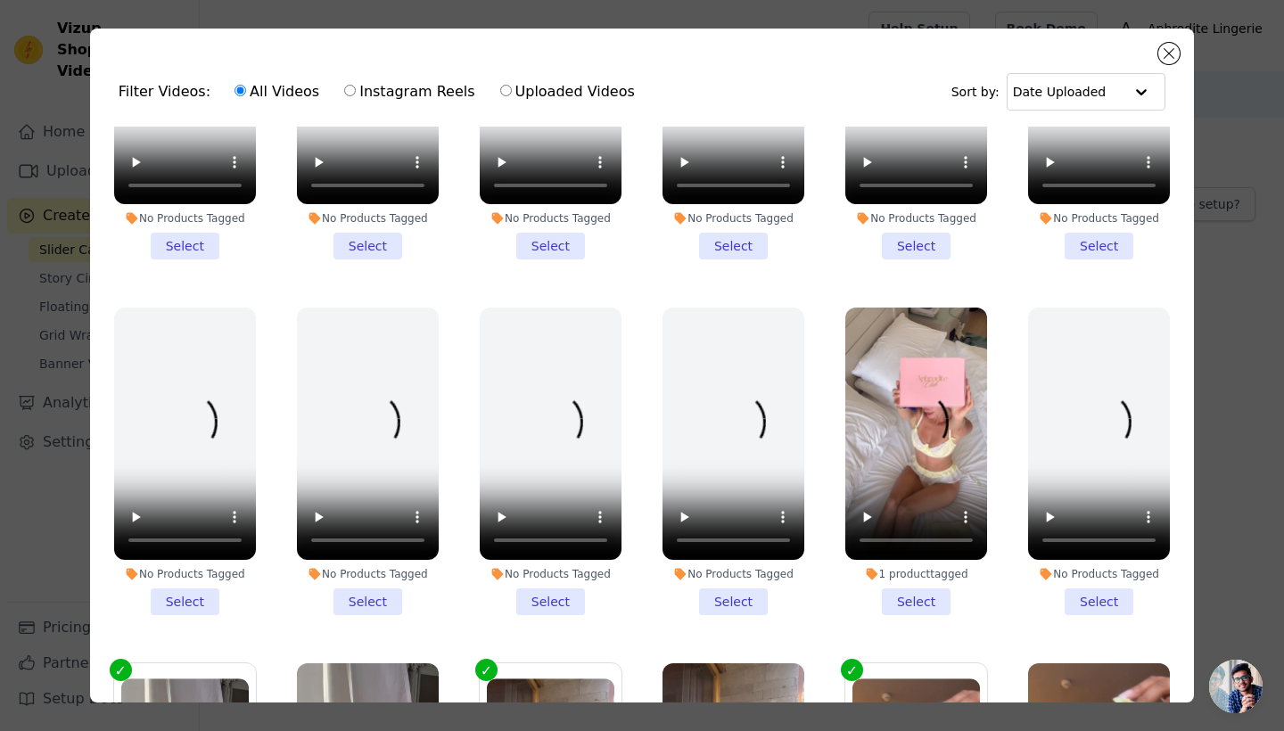
scroll to position [899, 0]
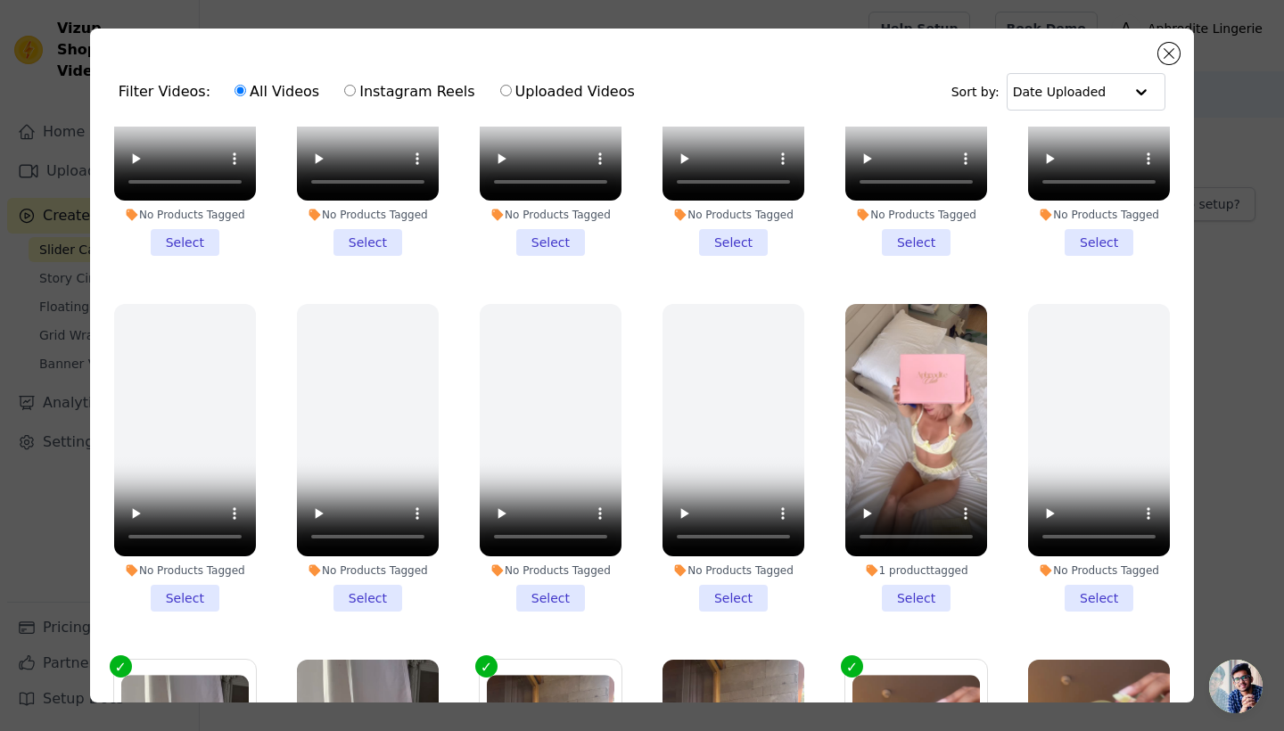
click at [918, 594] on li "1 product tagged Select" at bounding box center [917, 458] width 142 height 308
click at [0, 0] on input "1 product tagged Select" at bounding box center [0, 0] width 0 height 0
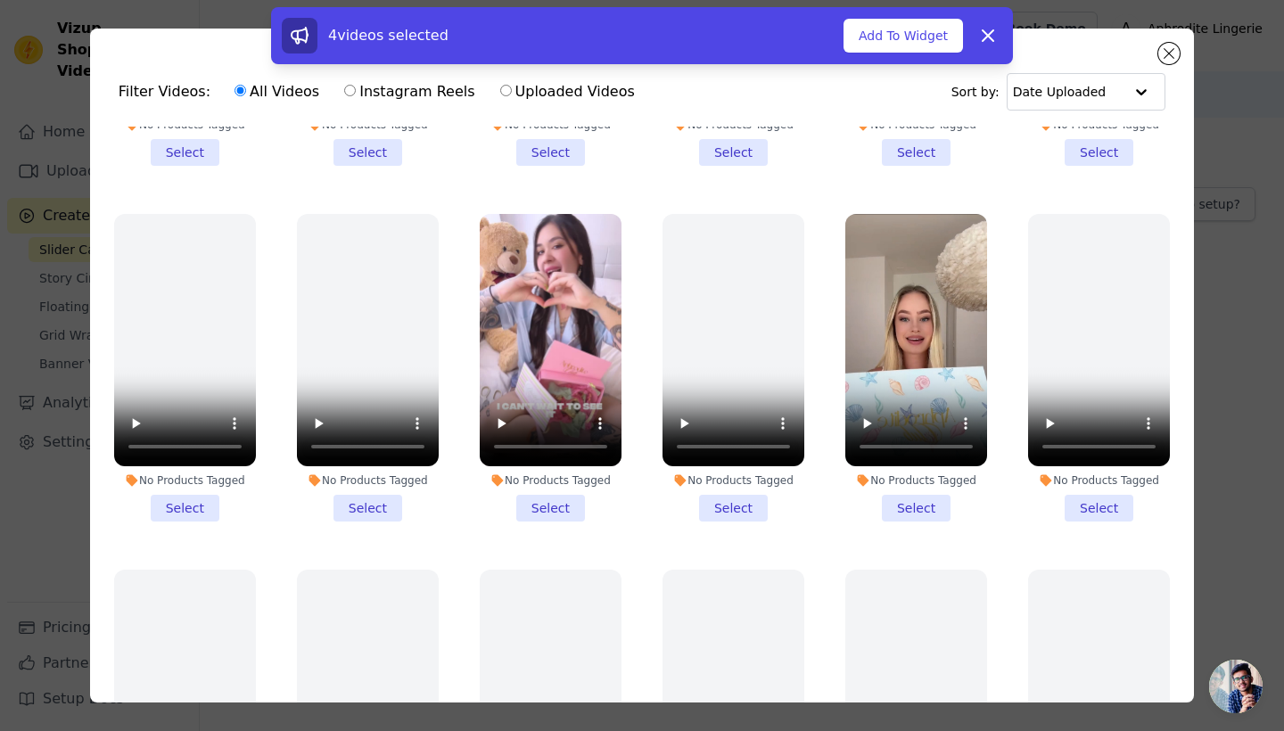
scroll to position [277, 0]
click at [546, 475] on div "No Products Tagged" at bounding box center [551, 481] width 142 height 14
click at [0, 0] on input "No Products Tagged Select" at bounding box center [0, 0] width 0 height 0
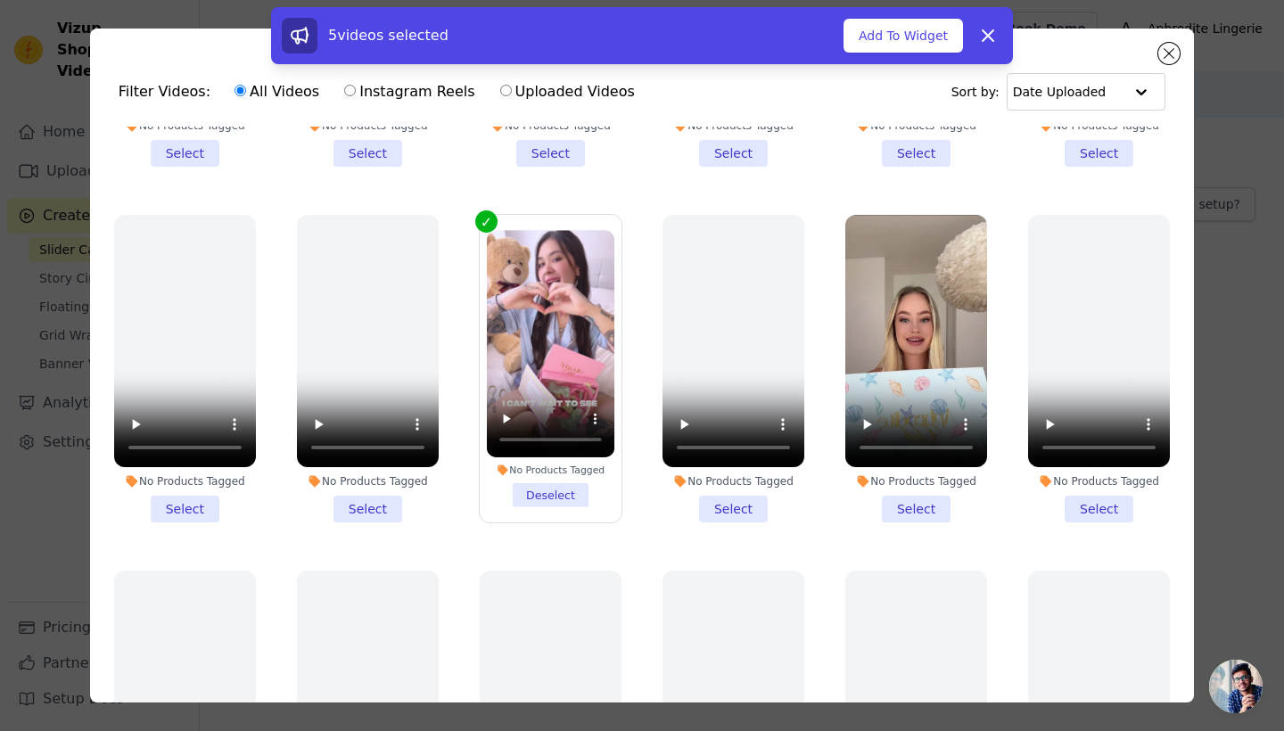
click at [537, 464] on div "No Products Tagged" at bounding box center [551, 470] width 128 height 12
click at [0, 0] on input "No Products Tagged Deselect" at bounding box center [0, 0] width 0 height 0
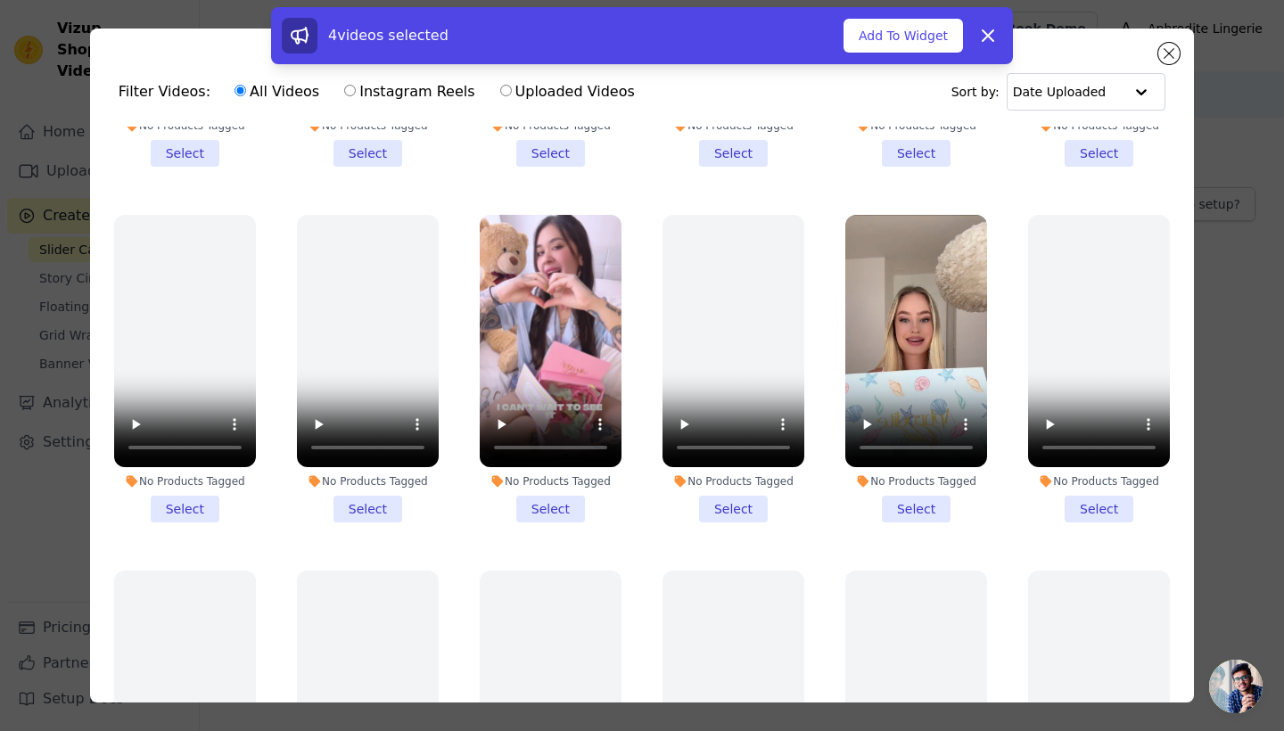
click at [1171, 62] on div "4 videos selected Add To Widget Dismiss" at bounding box center [642, 39] width 1284 height 64
click at [987, 43] on icon at bounding box center [988, 35] width 21 height 21
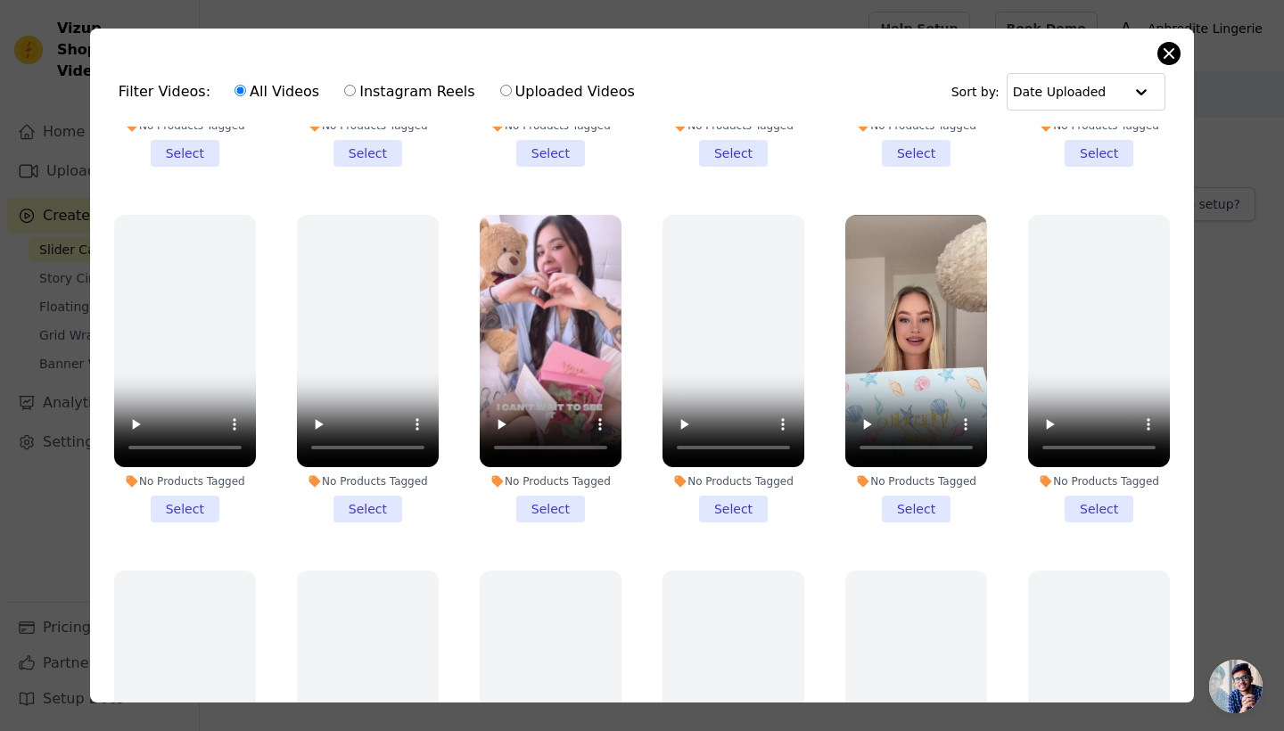
click at [1164, 54] on button "Close modal" at bounding box center [1169, 53] width 21 height 21
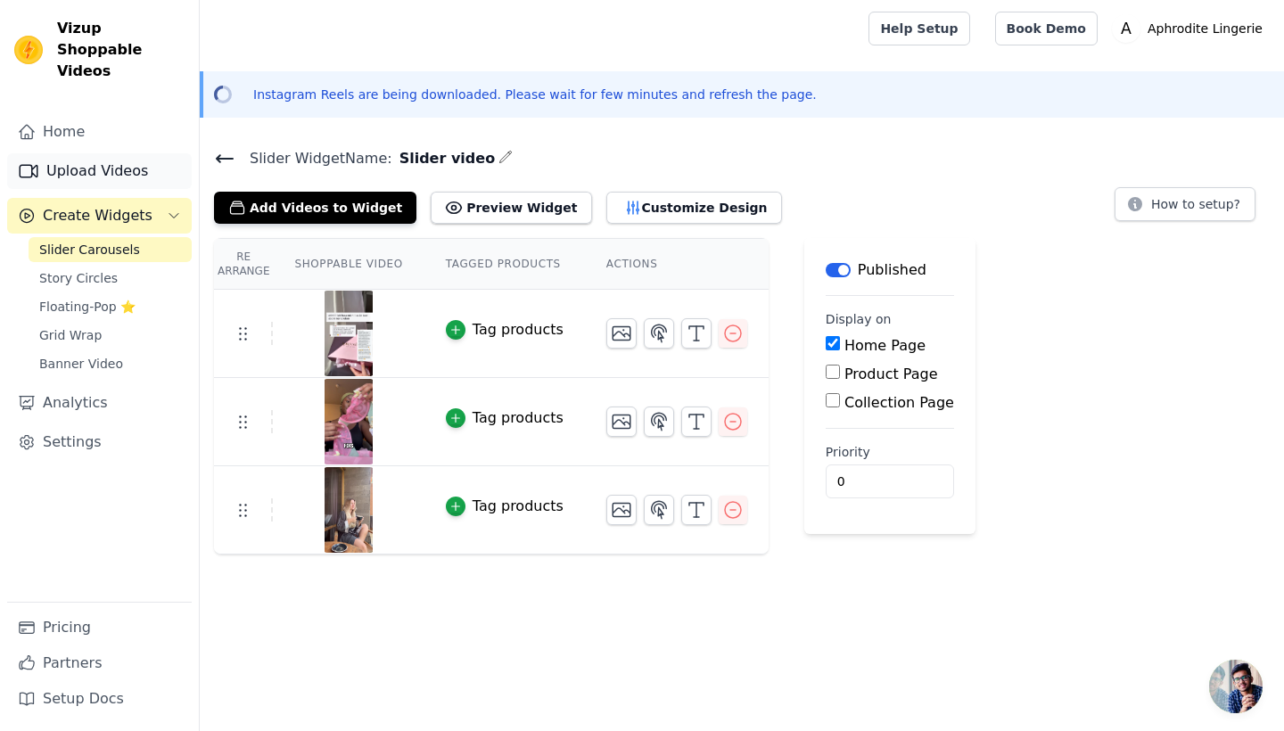
click at [95, 153] on link "Upload Videos" at bounding box center [99, 171] width 185 height 36
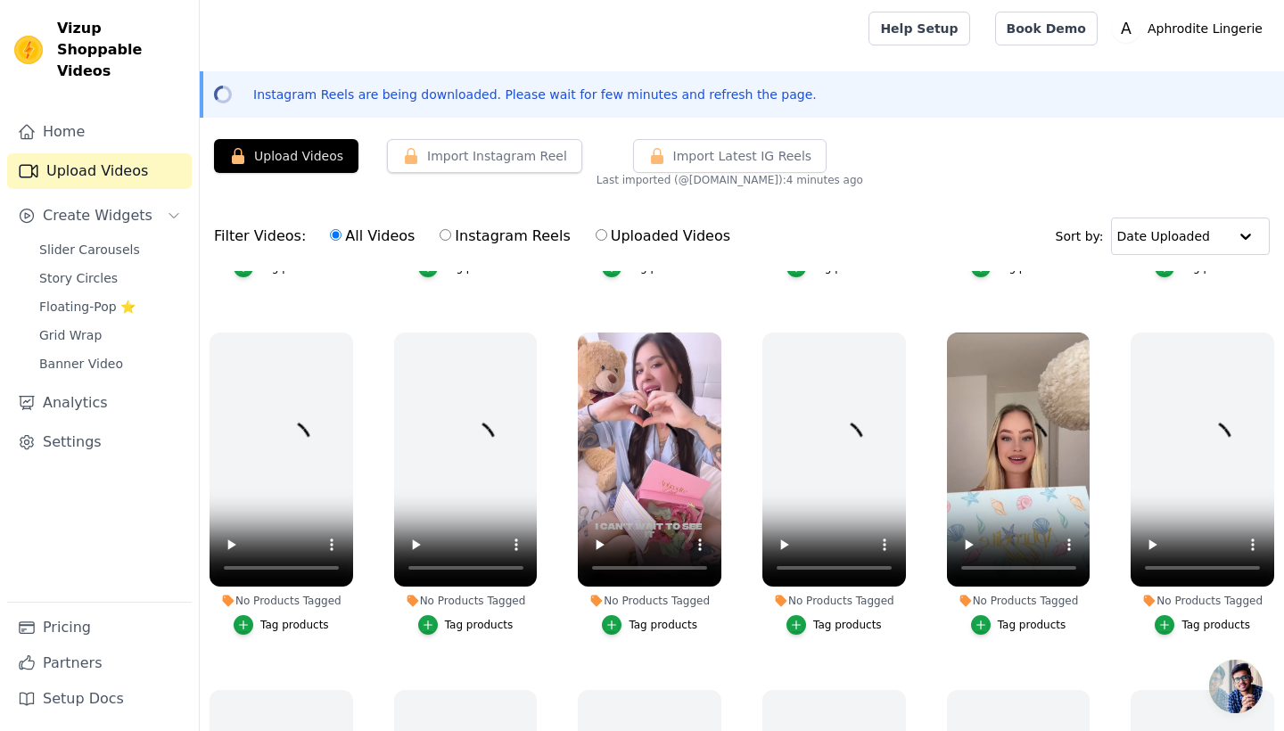
scroll to position [322, 0]
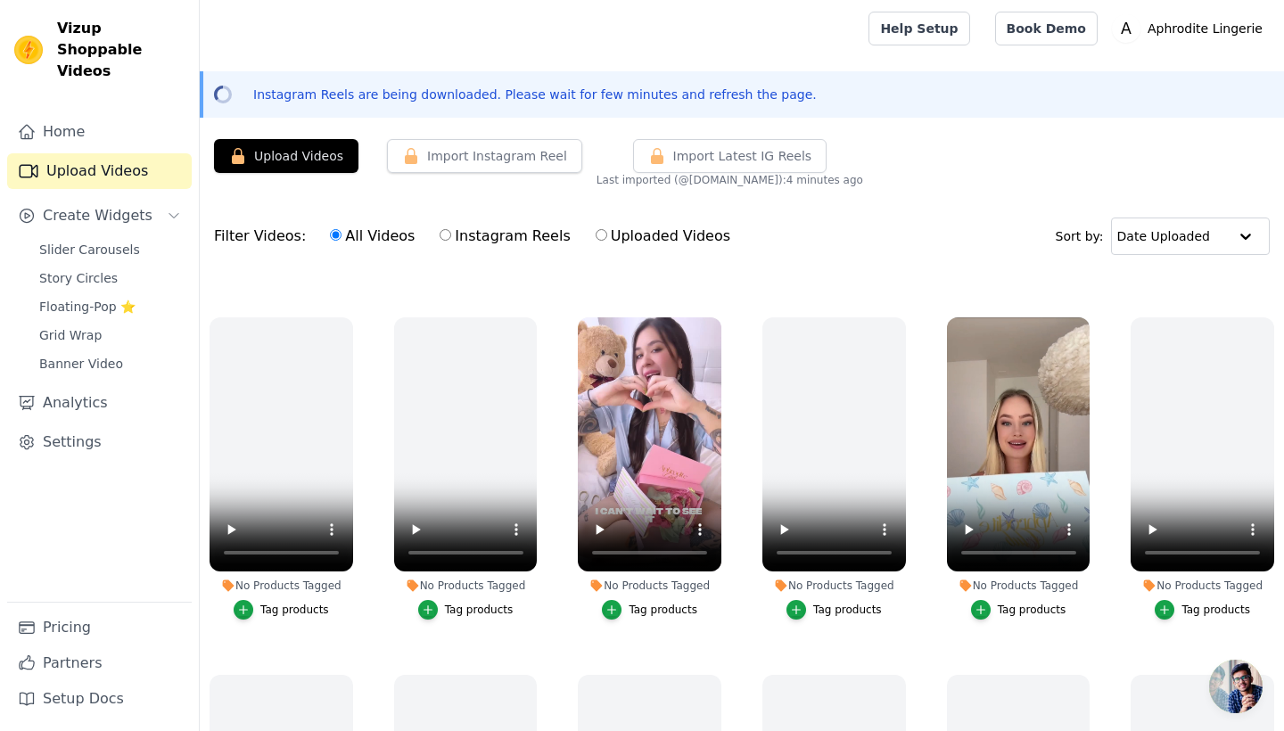
click at [664, 603] on div "Tag products" at bounding box center [663, 610] width 69 height 14
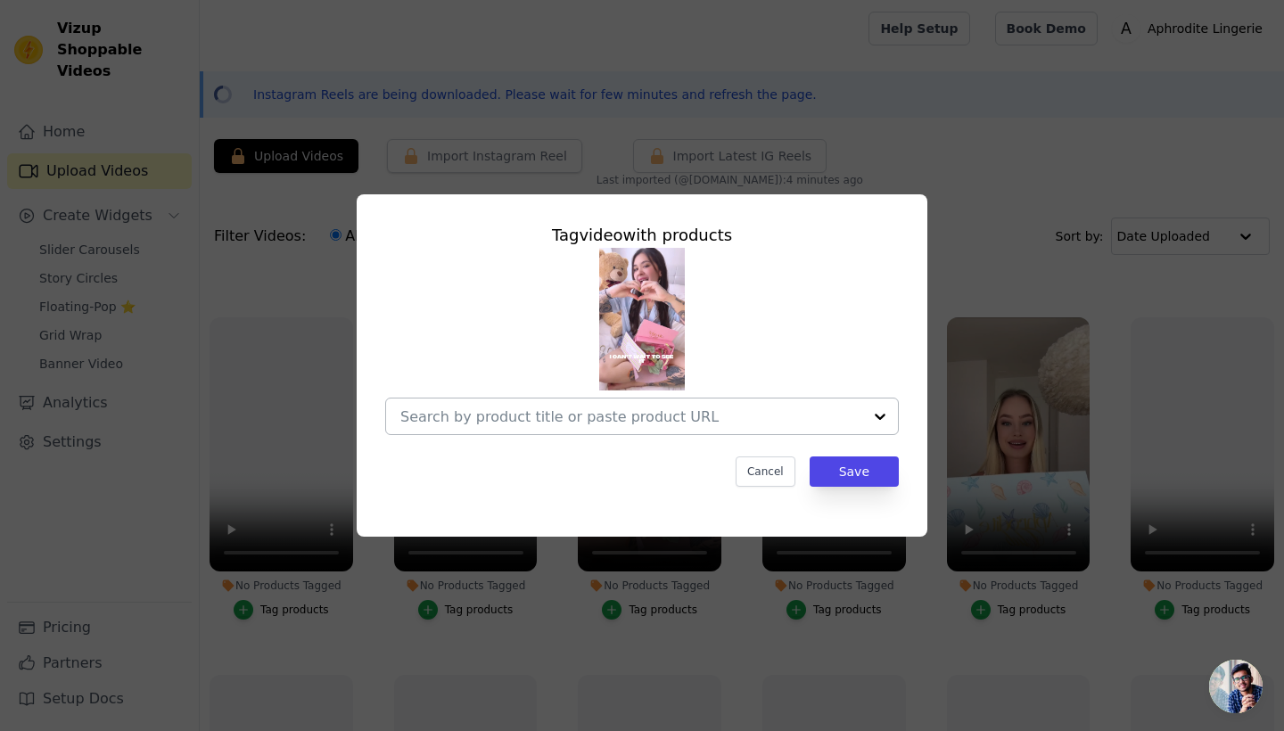
click at [871, 417] on div at bounding box center [880, 417] width 36 height 36
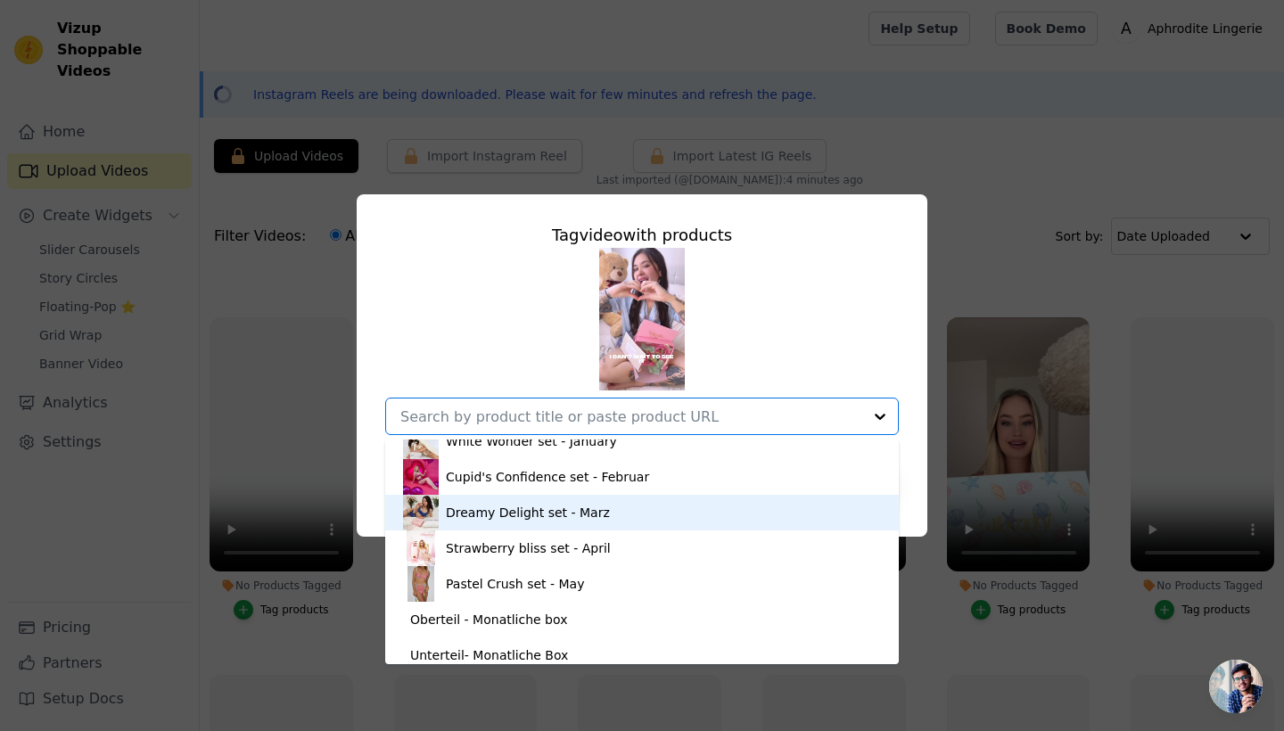
scroll to position [487, 0]
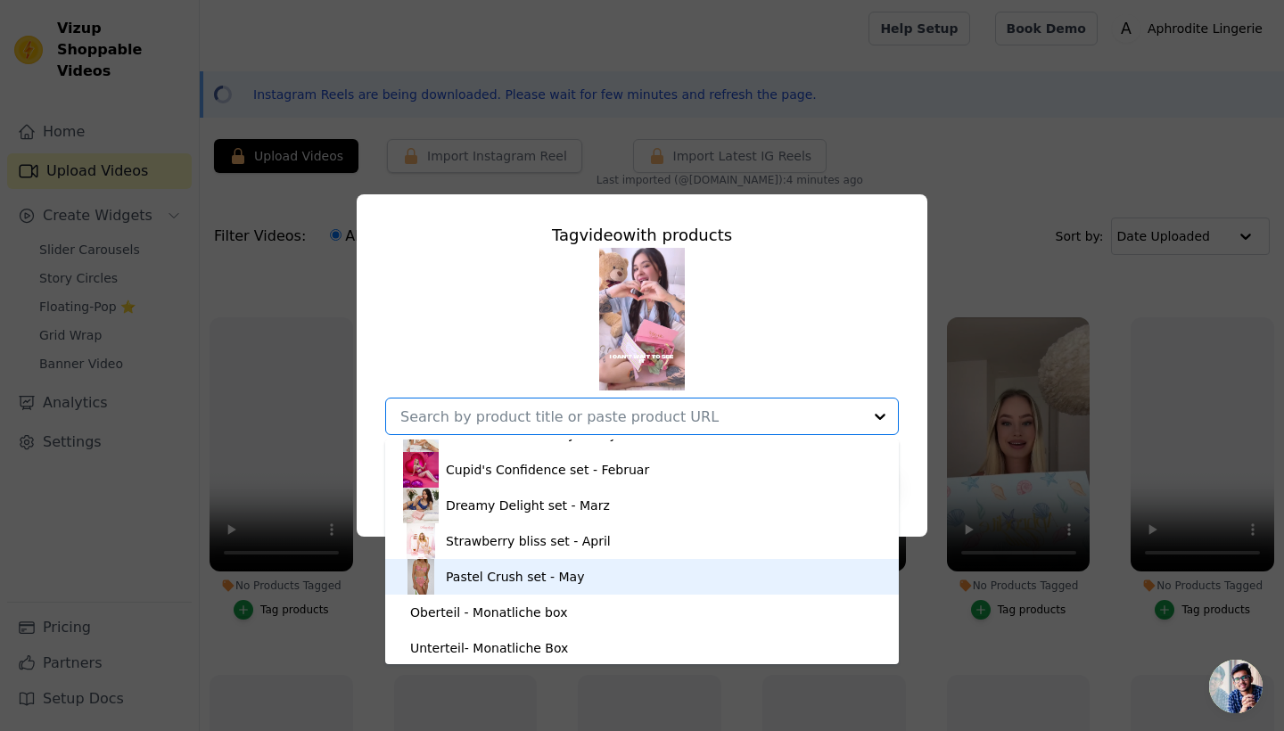
click at [573, 581] on div "Pastel Crush set - May" at bounding box center [515, 577] width 138 height 18
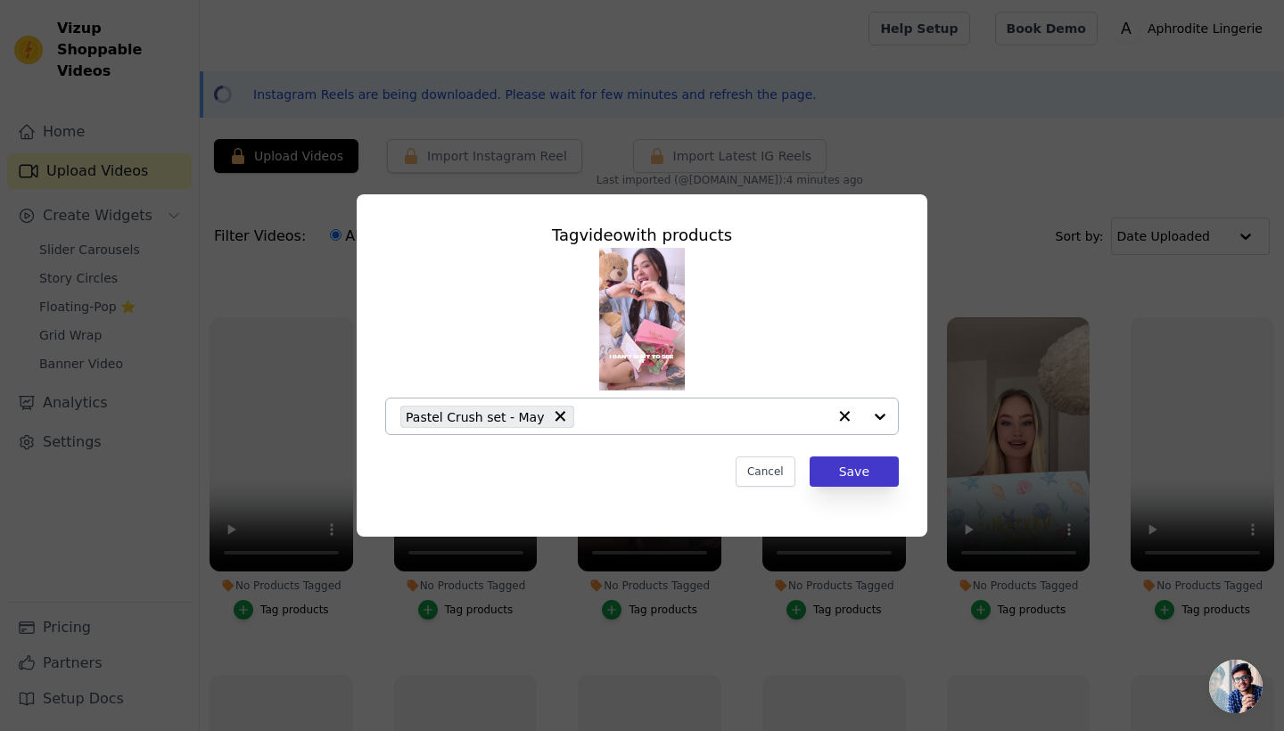
click at [857, 468] on button "Save" at bounding box center [854, 472] width 89 height 30
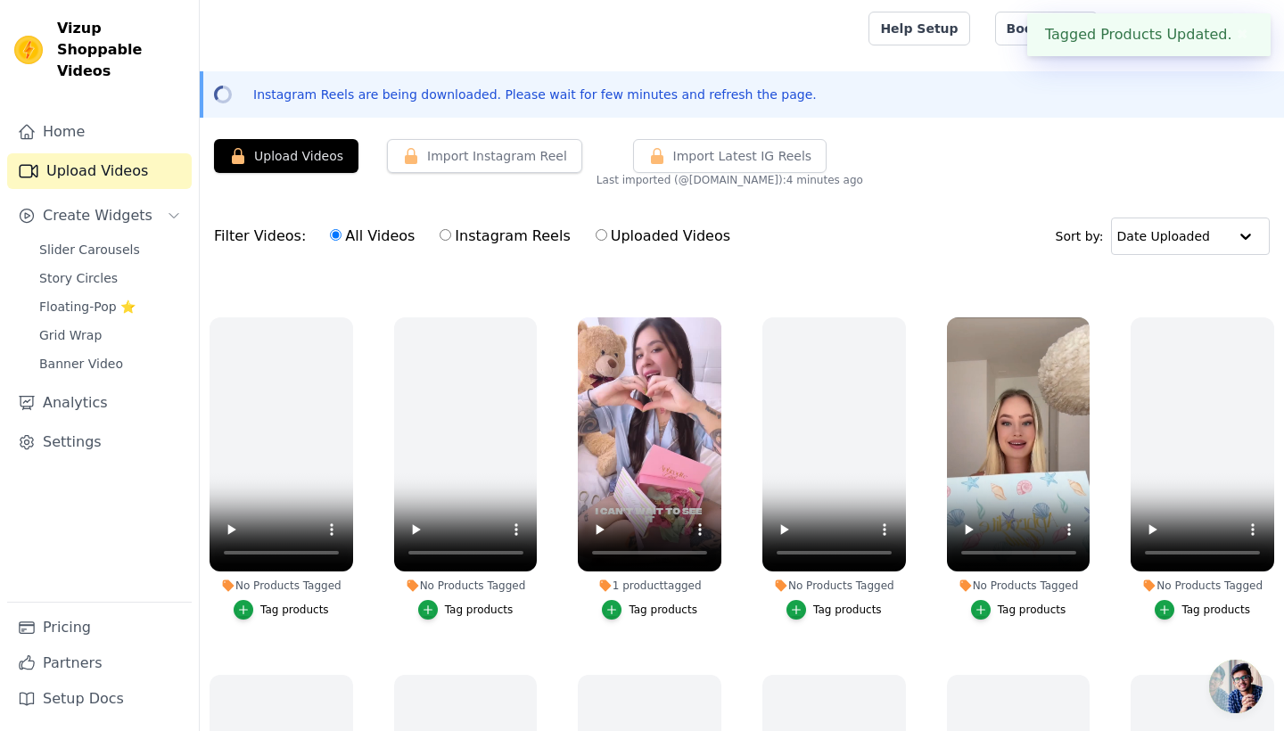
click at [1015, 608] on div "Tag products" at bounding box center [1032, 610] width 69 height 14
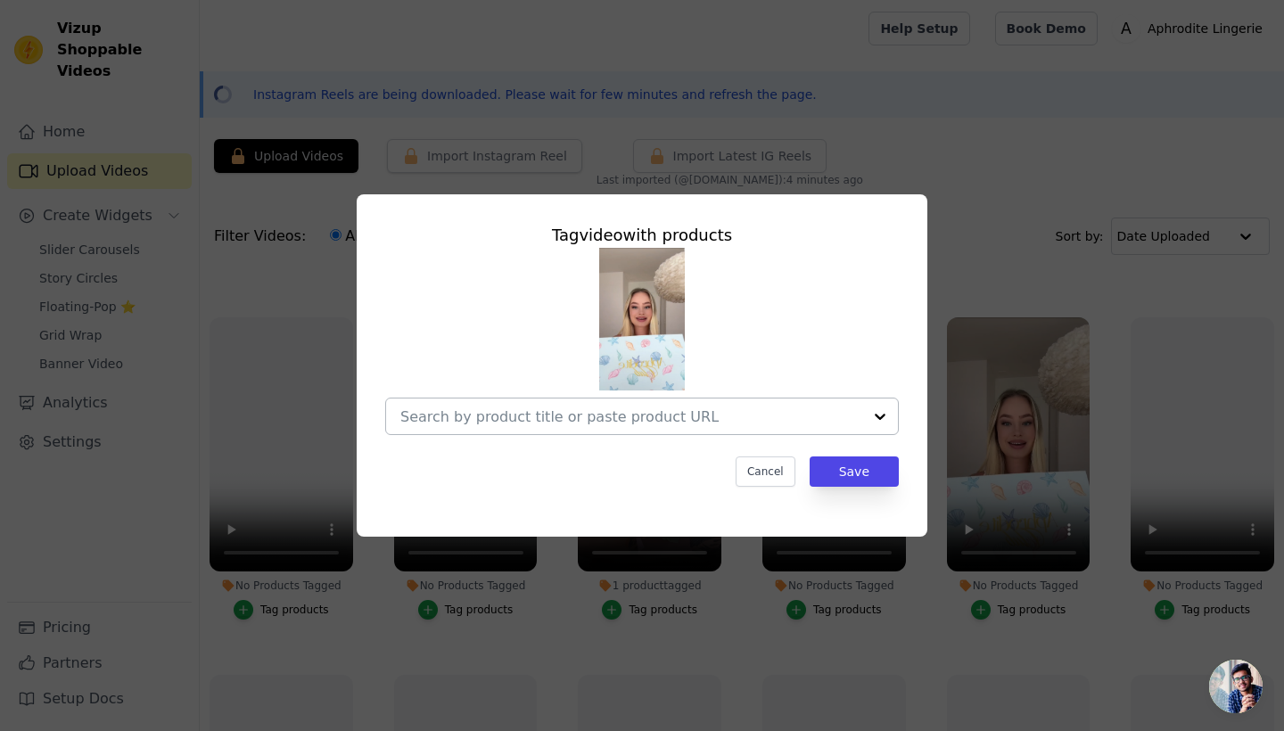
click at [876, 417] on div at bounding box center [880, 417] width 36 height 36
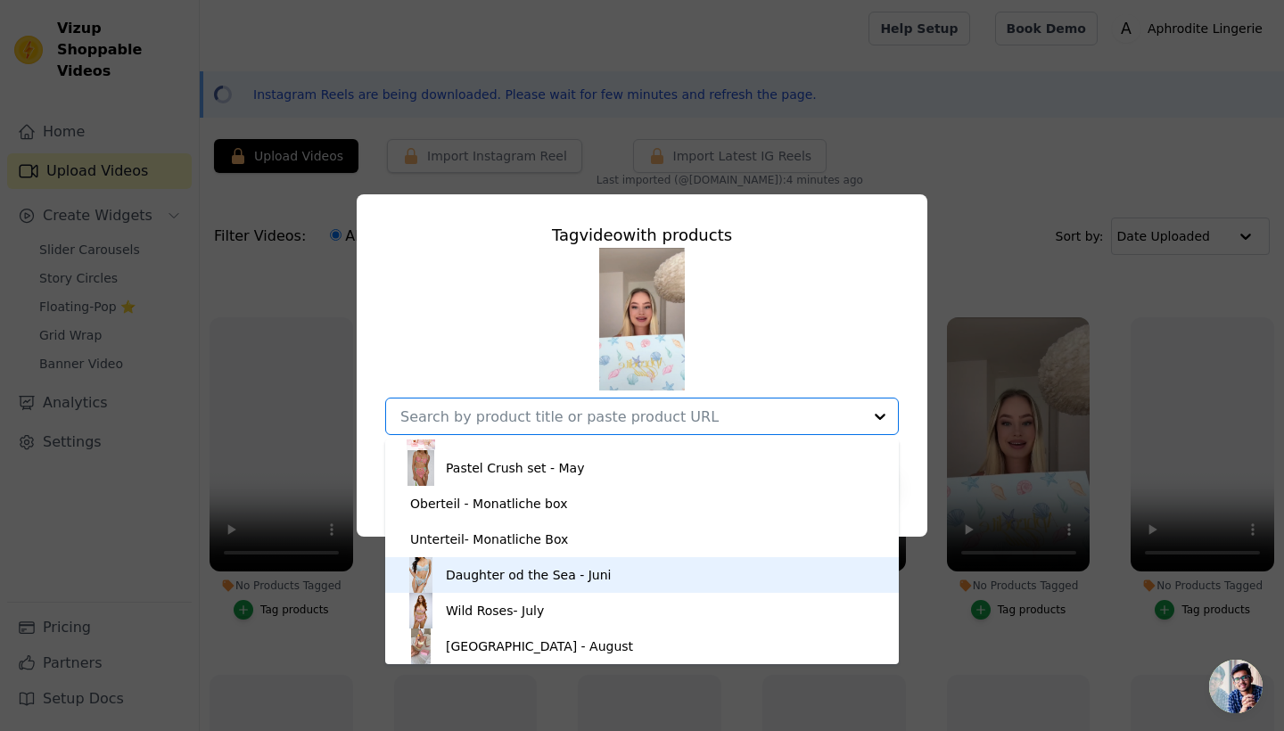
scroll to position [596, 0]
click at [603, 578] on div "Daughter od the Sea - Juni" at bounding box center [642, 575] width 478 height 36
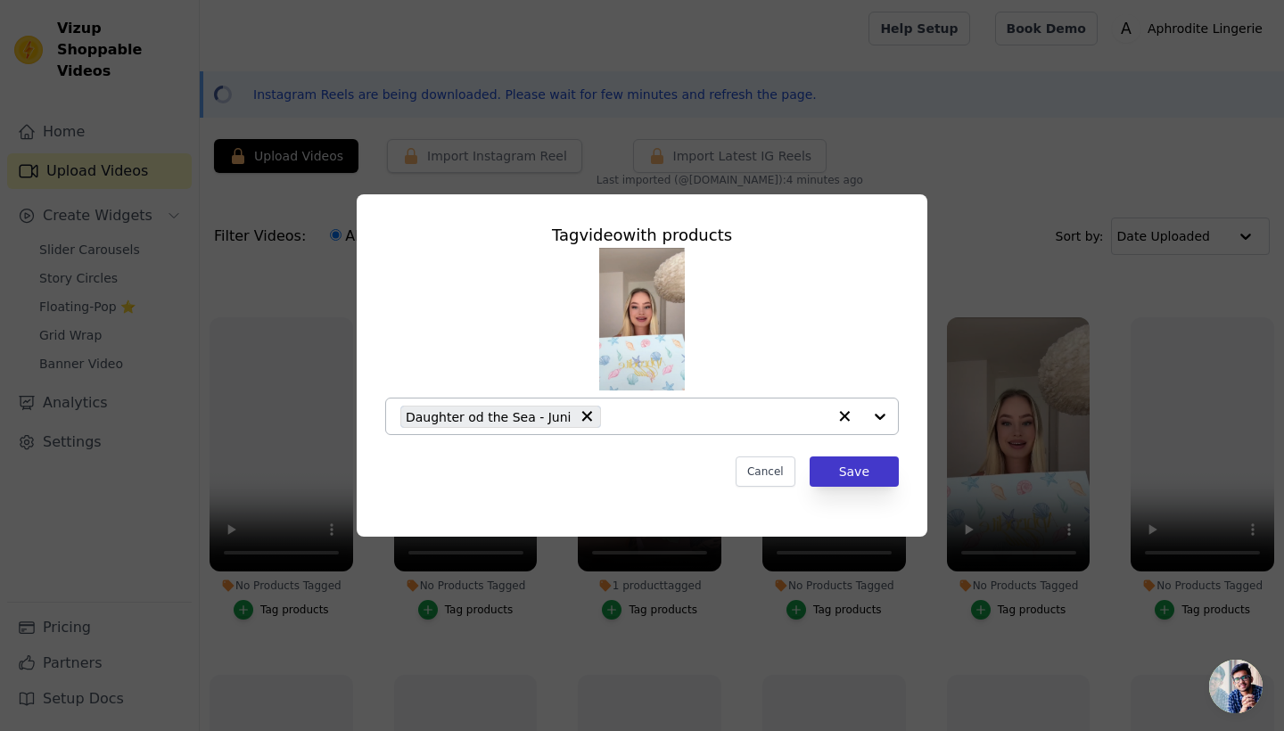
click at [860, 477] on button "Save" at bounding box center [854, 472] width 89 height 30
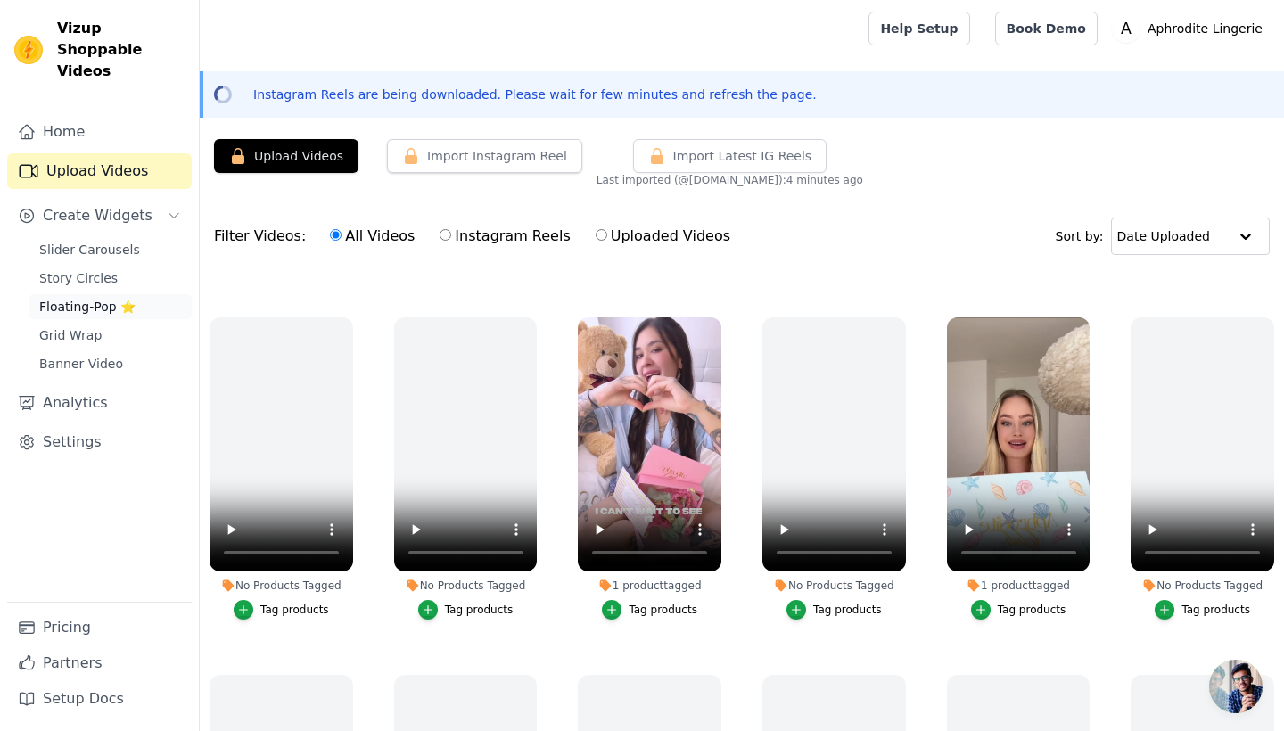
click at [101, 298] on span "Floating-Pop ⭐" at bounding box center [87, 307] width 96 height 18
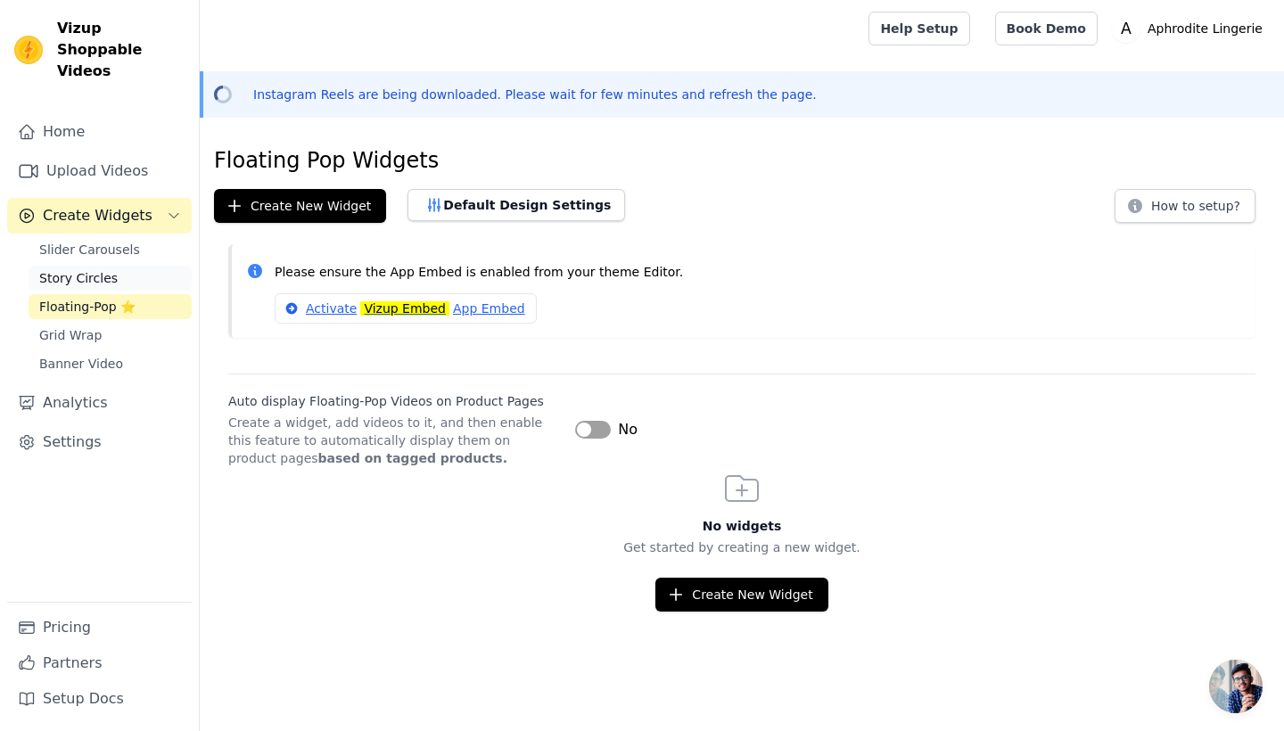
click at [93, 269] on span "Story Circles" at bounding box center [78, 278] width 78 height 18
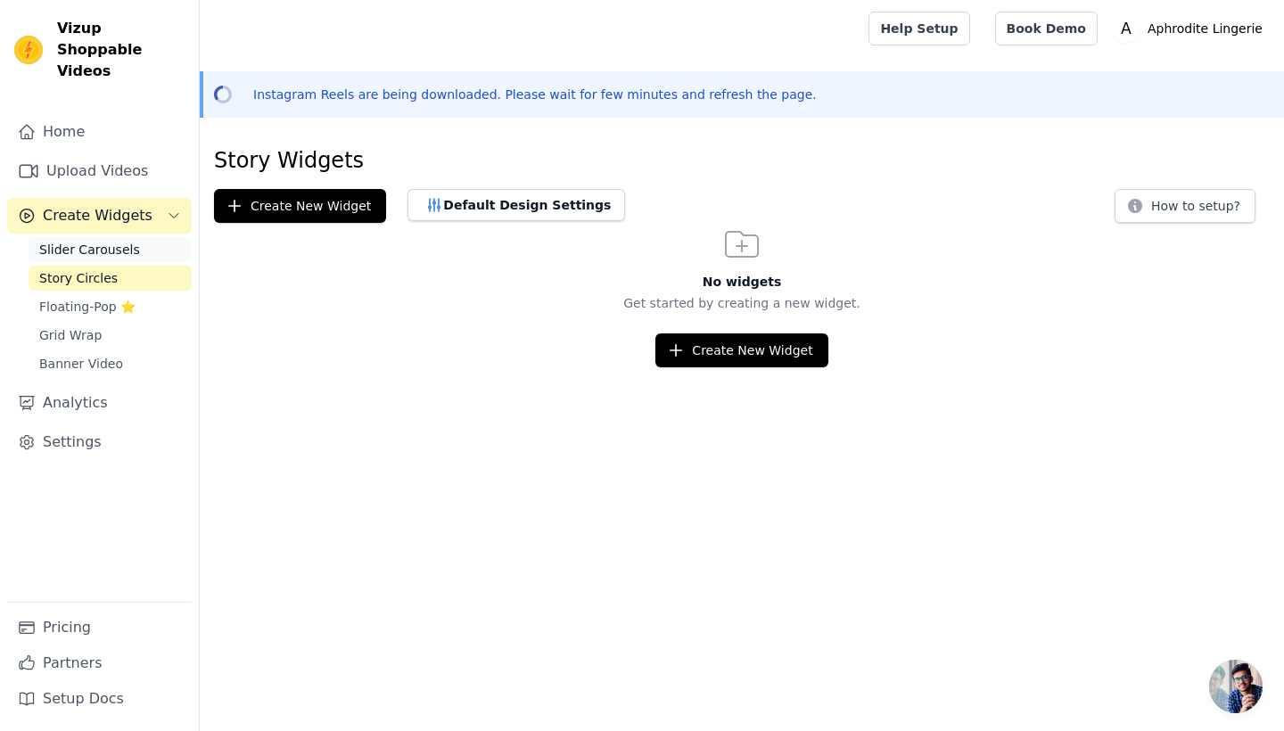
click at [88, 241] on span "Slider Carousels" at bounding box center [89, 250] width 101 height 18
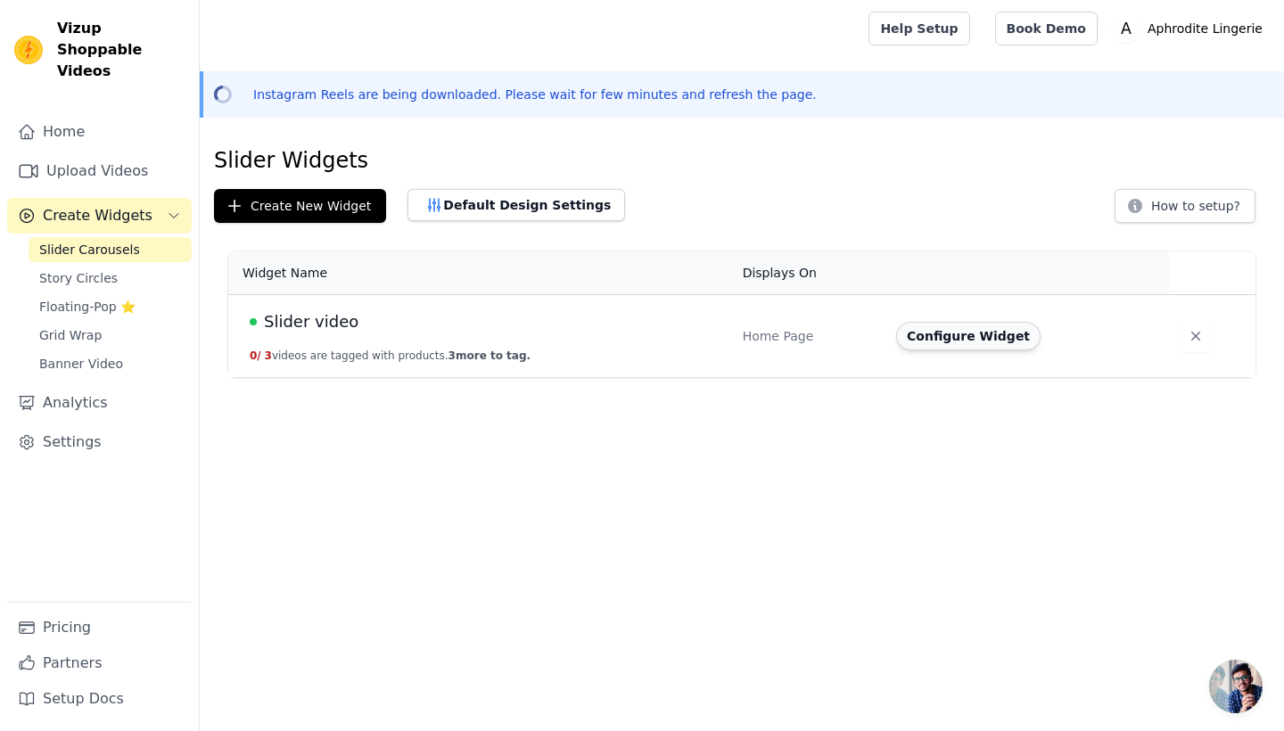
click at [971, 332] on button "Configure Widget" at bounding box center [968, 336] width 144 height 29
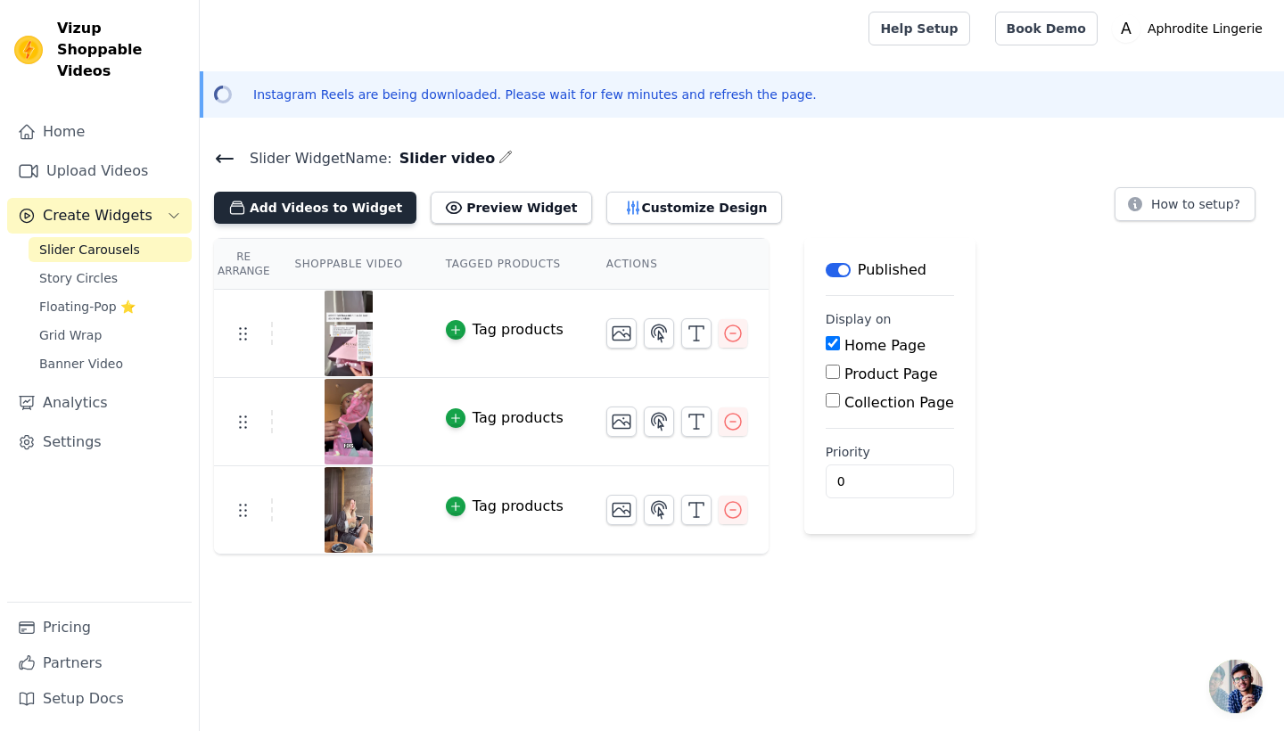
click at [317, 202] on button "Add Videos to Widget" at bounding box center [315, 208] width 202 height 32
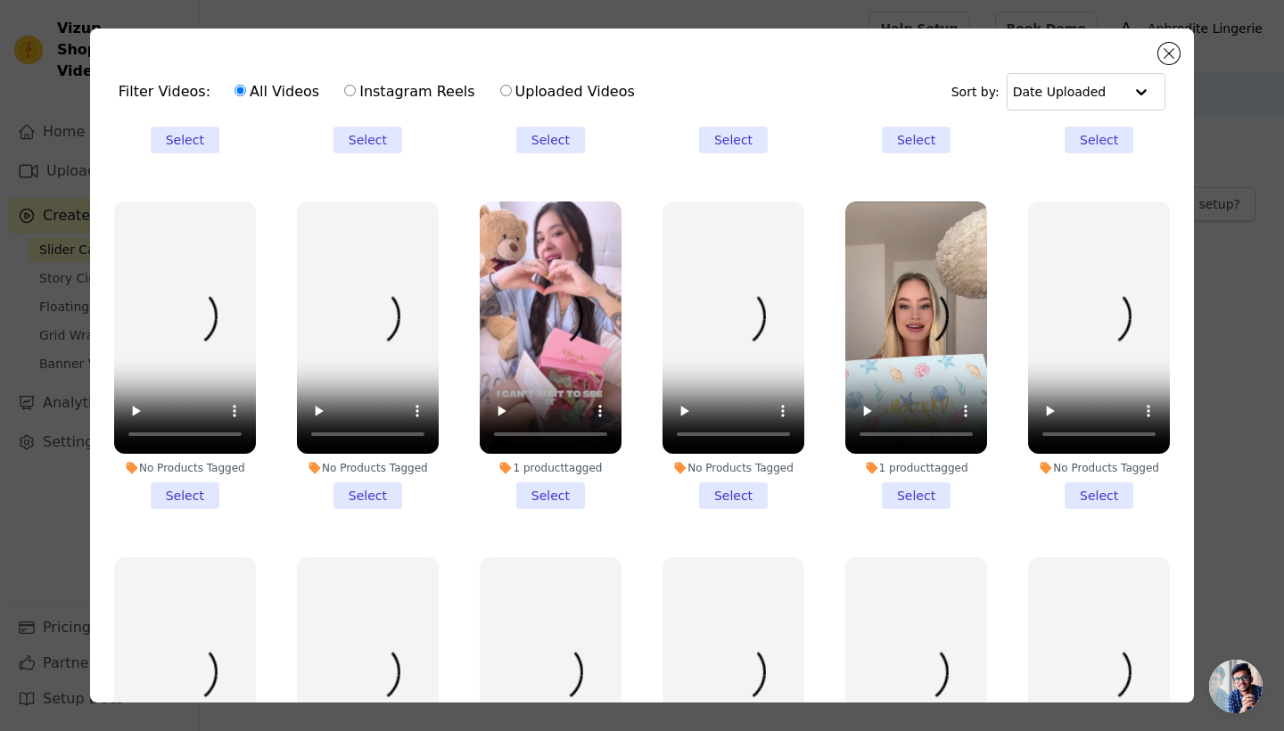
scroll to position [293, 0]
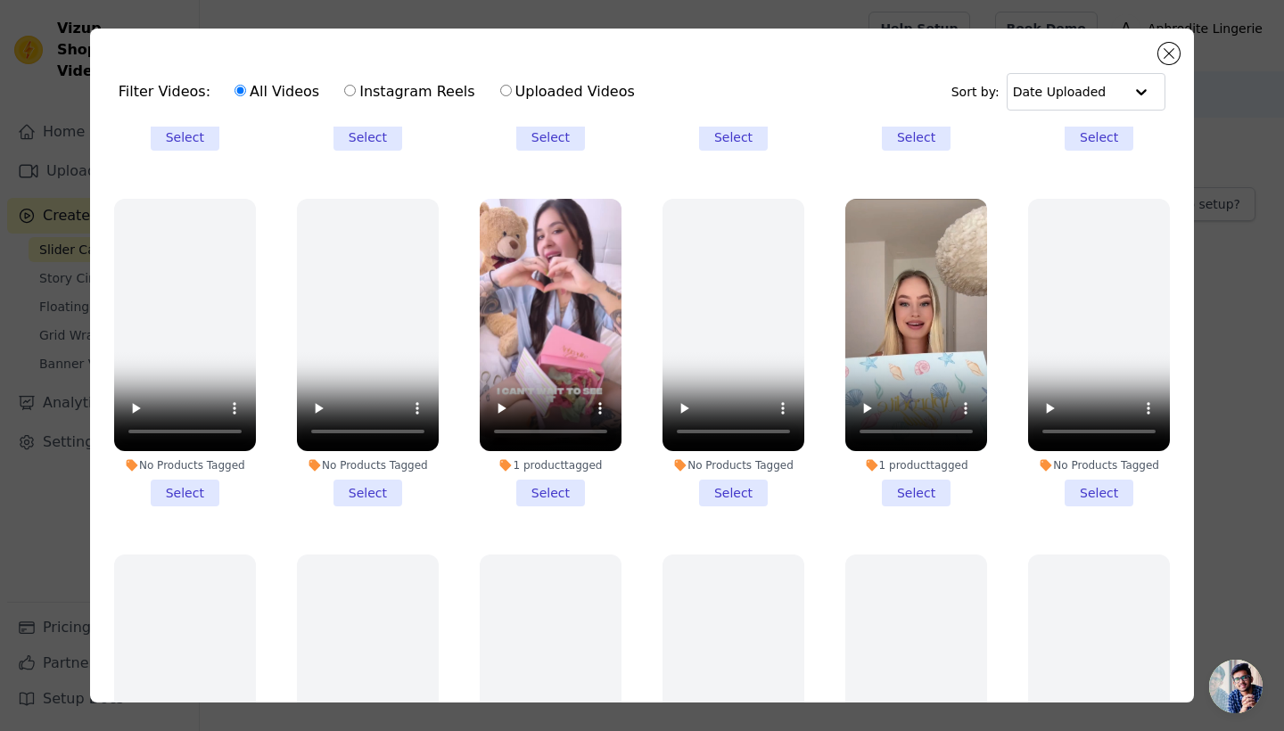
click at [917, 491] on li "1 product tagged Select" at bounding box center [917, 353] width 142 height 308
click at [0, 0] on input "1 product tagged Select" at bounding box center [0, 0] width 0 height 0
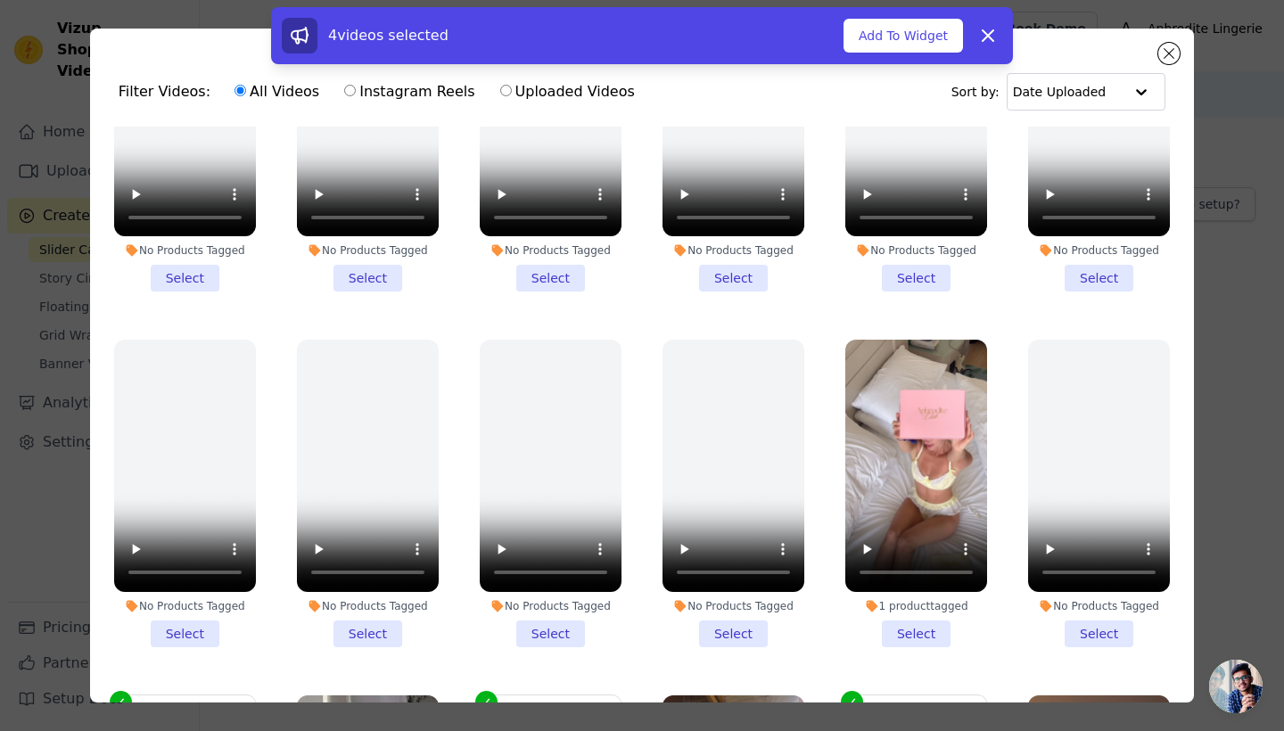
scroll to position [866, 0]
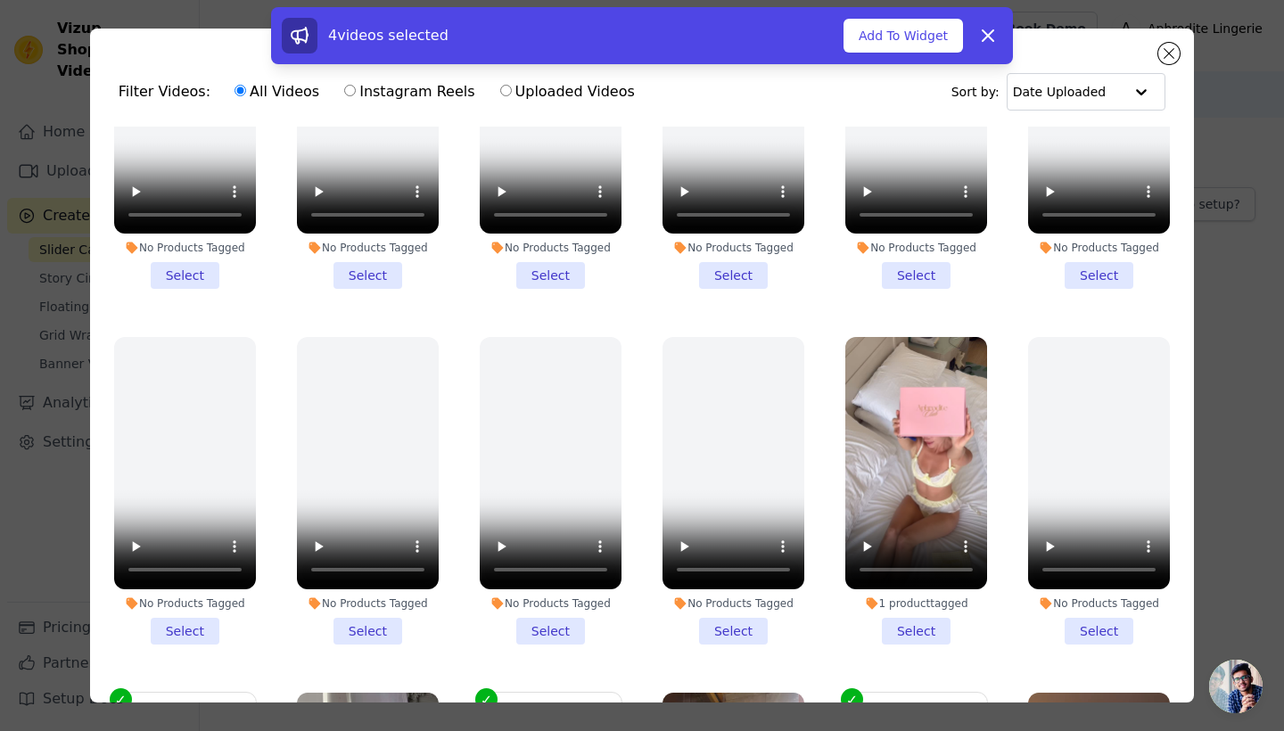
click at [921, 623] on li "1 product tagged Select" at bounding box center [917, 491] width 142 height 308
click at [0, 0] on input "1 product tagged Select" at bounding box center [0, 0] width 0 height 0
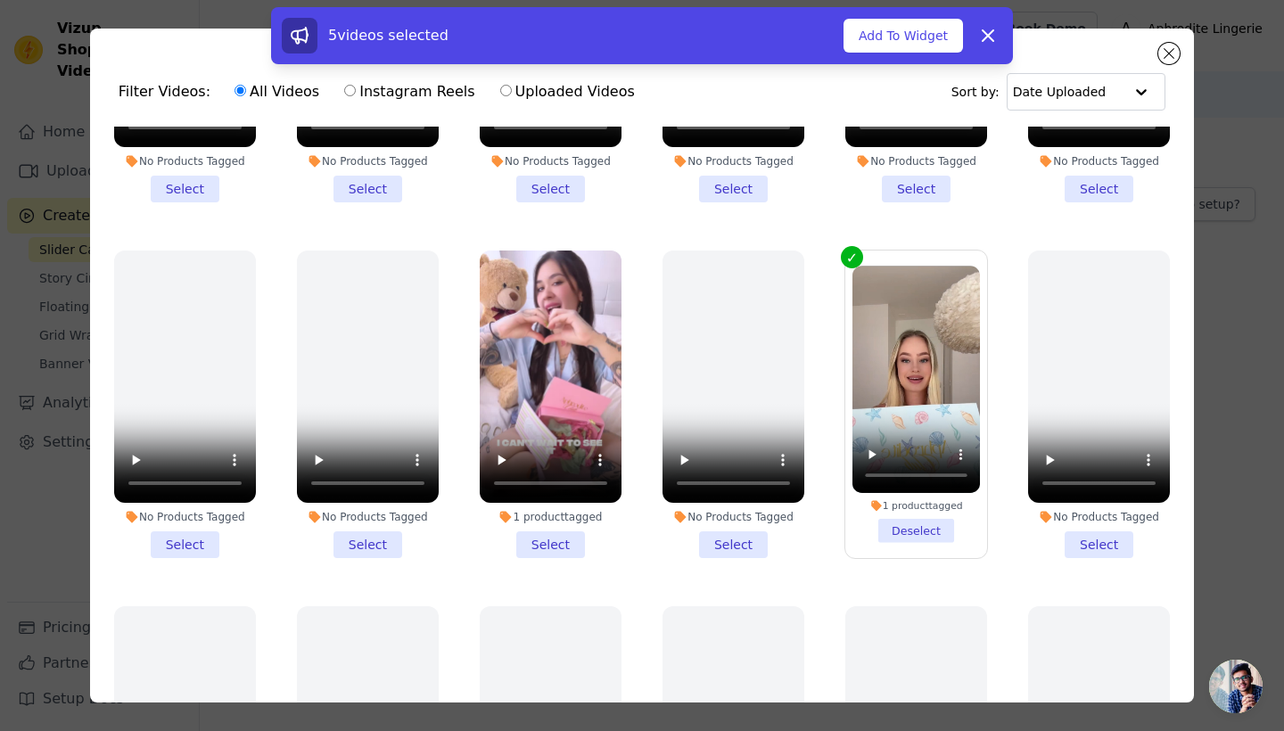
scroll to position [238, 0]
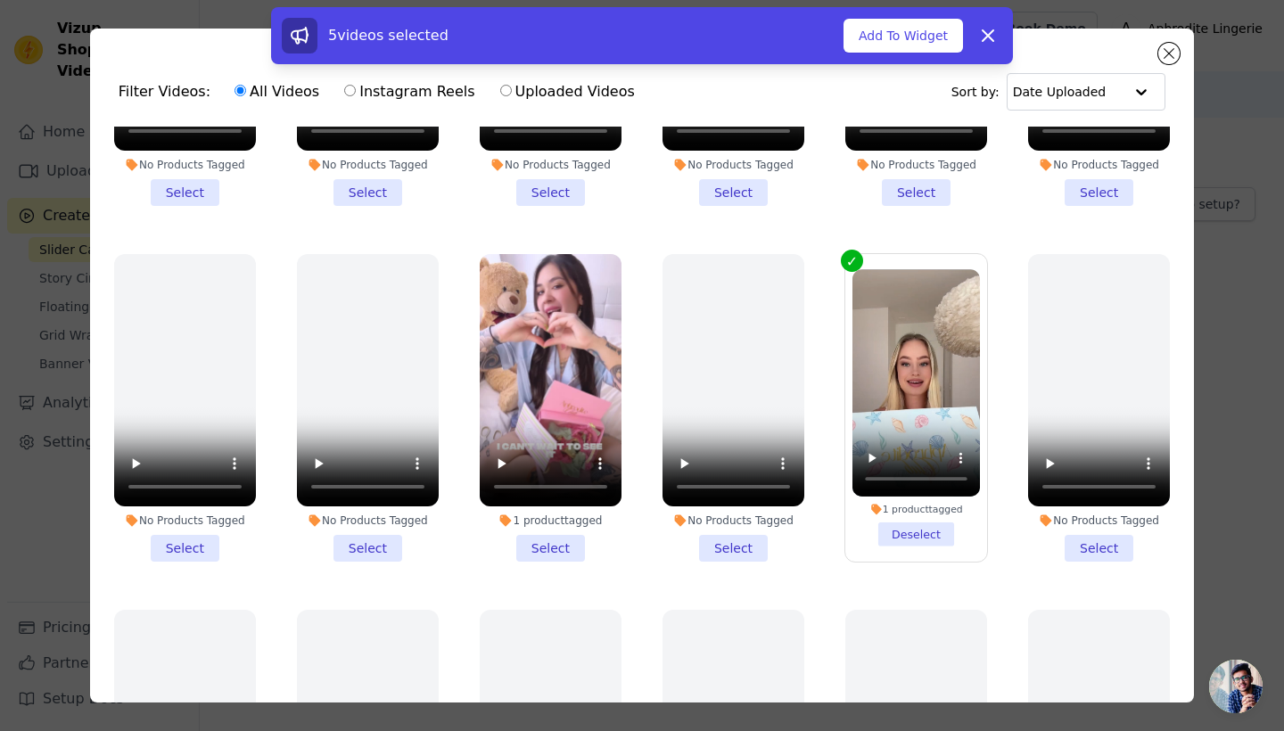
click at [553, 550] on li "1 product tagged Select" at bounding box center [551, 408] width 142 height 308
click at [0, 0] on input "1 product tagged Select" at bounding box center [0, 0] width 0 height 0
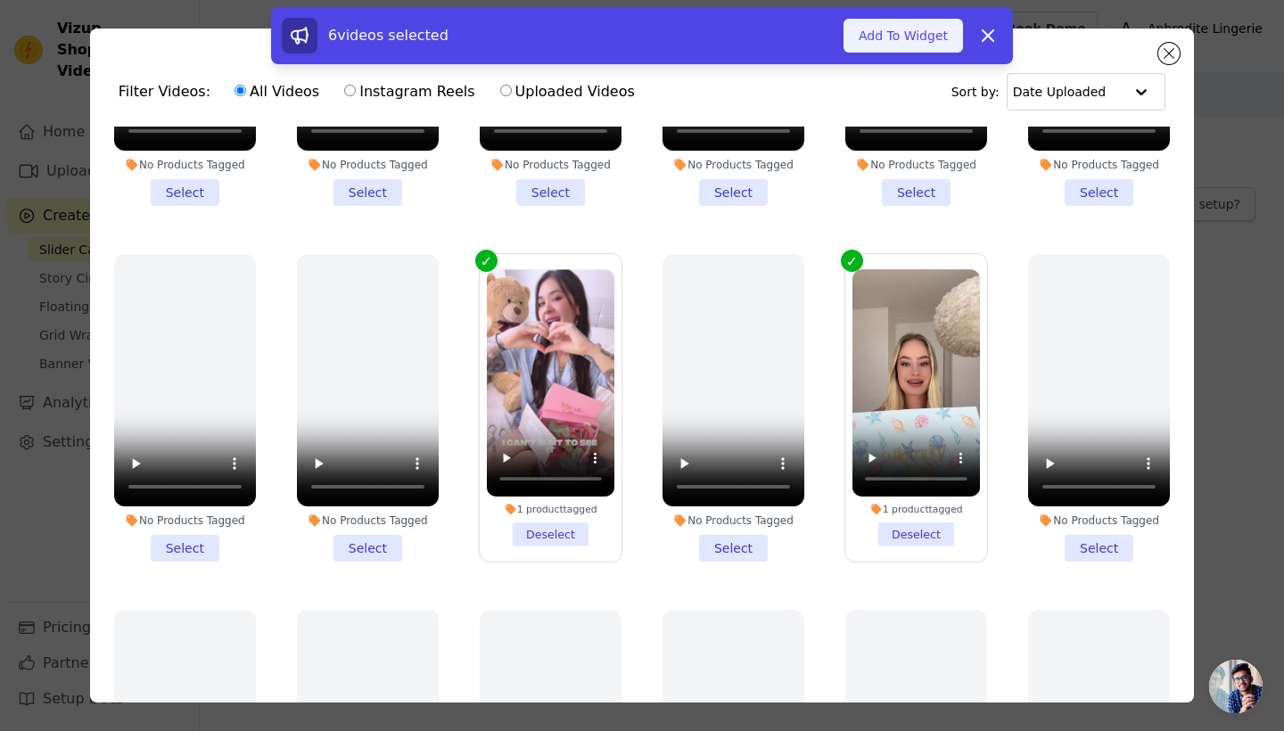
click at [921, 32] on button "Add To Widget" at bounding box center [904, 36] width 120 height 34
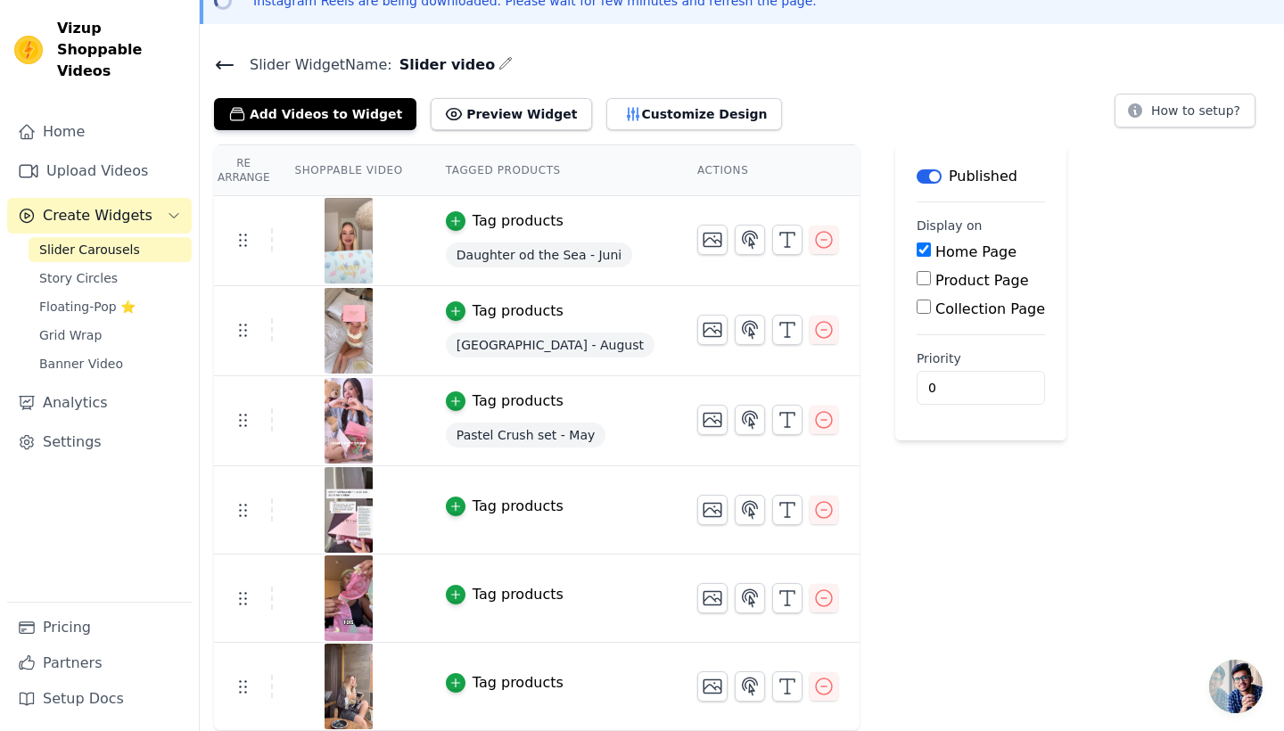
scroll to position [93, 0]
click at [452, 505] on icon "button" at bounding box center [456, 507] width 12 height 12
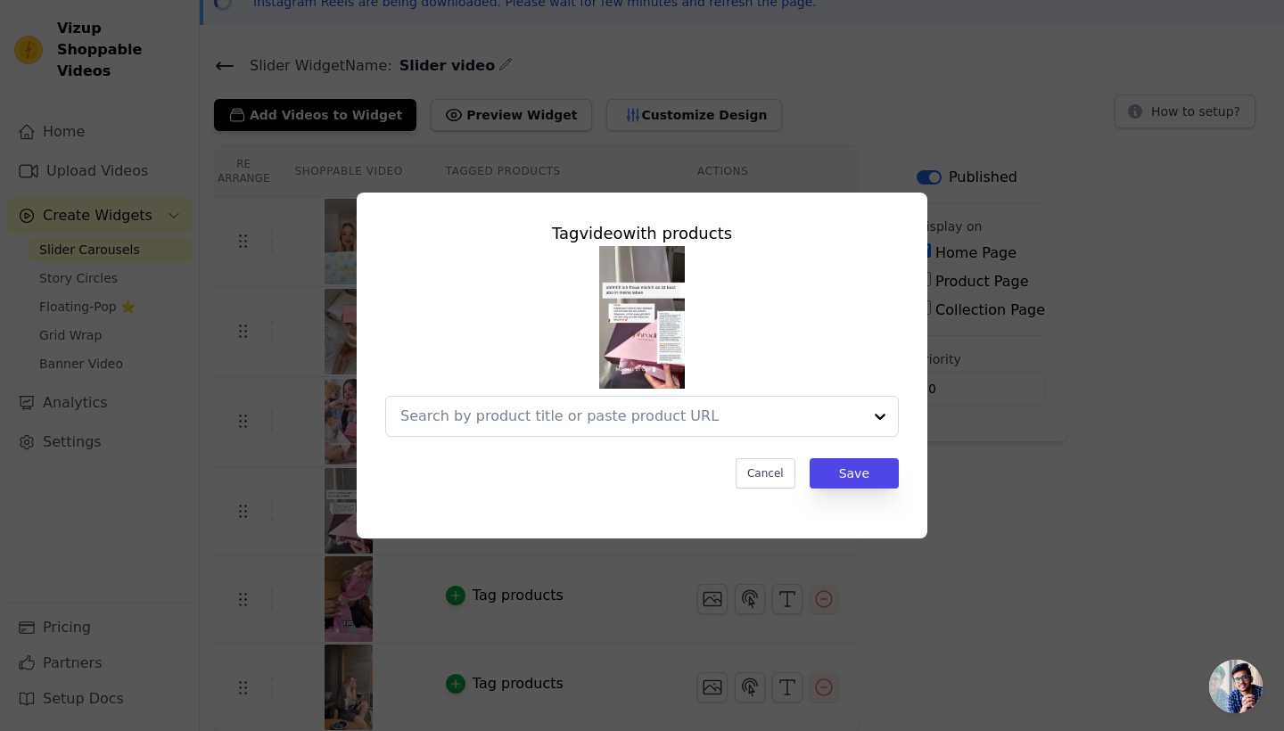
scroll to position [0, 0]
click at [881, 420] on div at bounding box center [880, 416] width 36 height 39
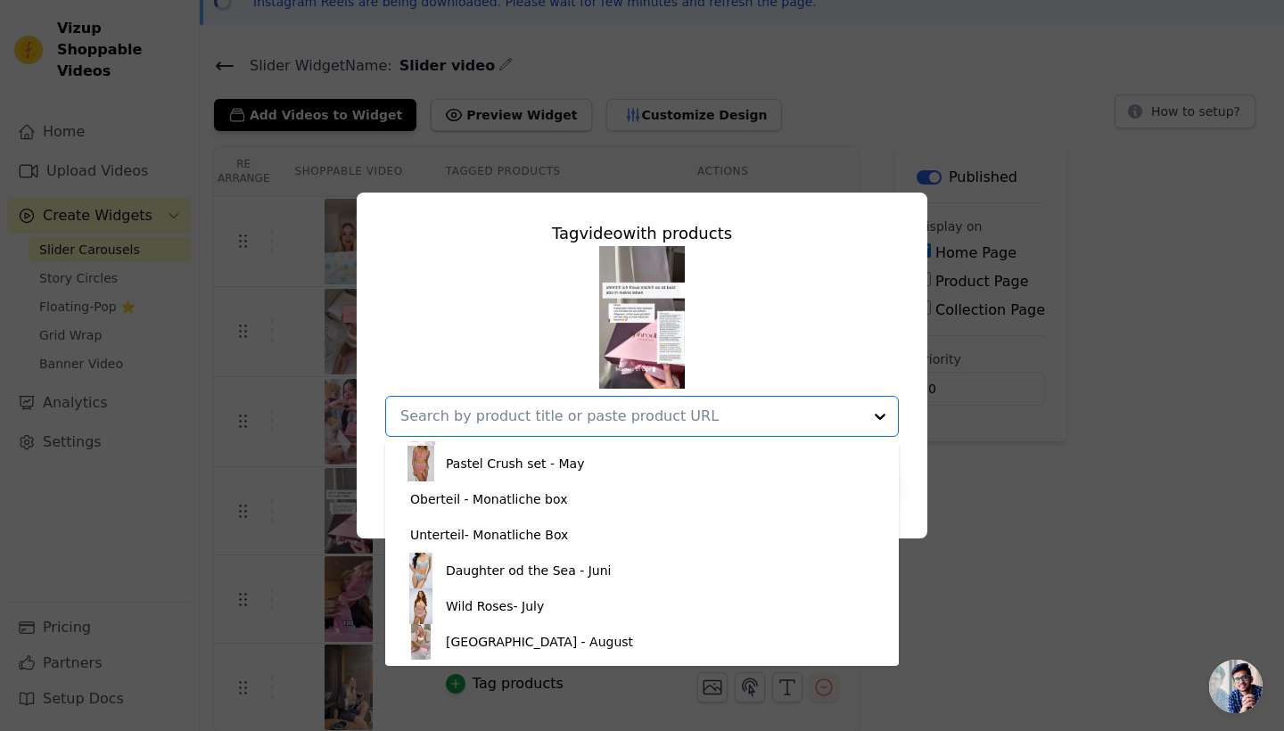
scroll to position [867, 0]
click at [540, 437] on div "Strawberry bliss set - April" at bounding box center [528, 428] width 165 height 18
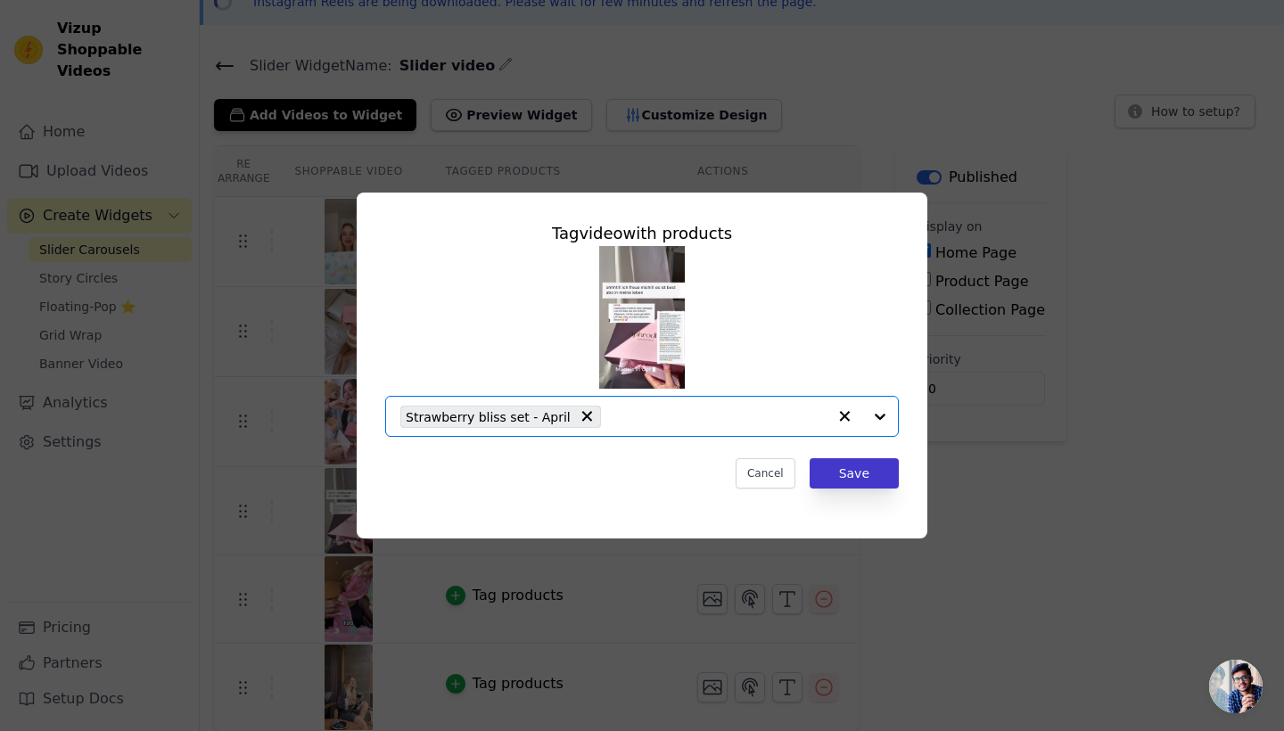
click at [866, 470] on button "Save" at bounding box center [854, 473] width 89 height 30
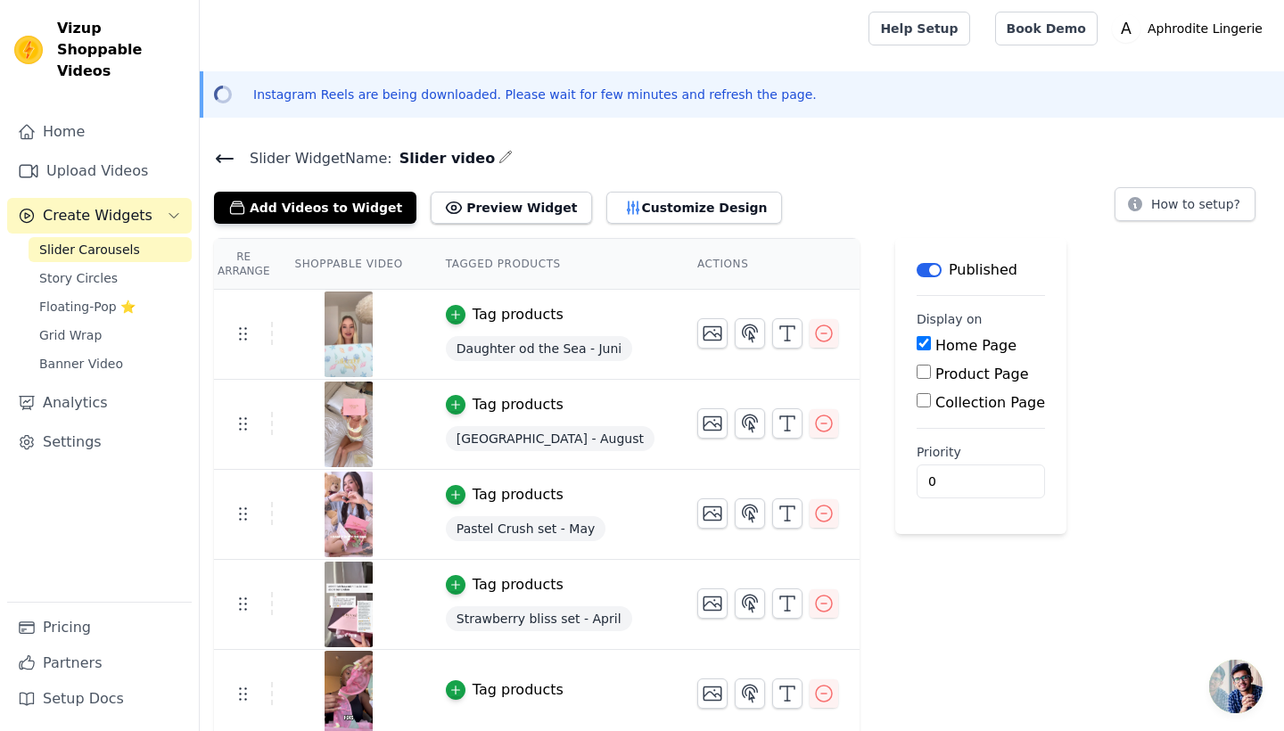
scroll to position [0, 0]
